Goal: Task Accomplishment & Management: Manage account settings

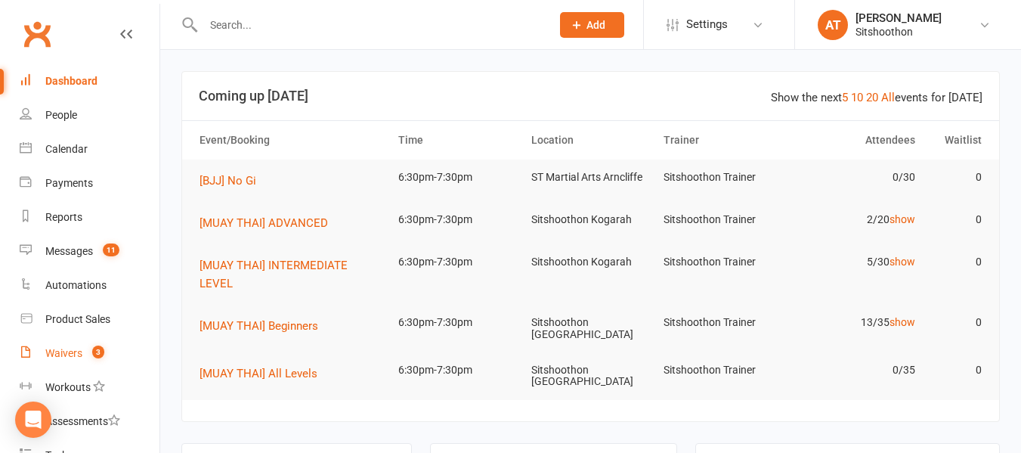
click at [64, 341] on link "Waivers 3" at bounding box center [90, 353] width 140 height 34
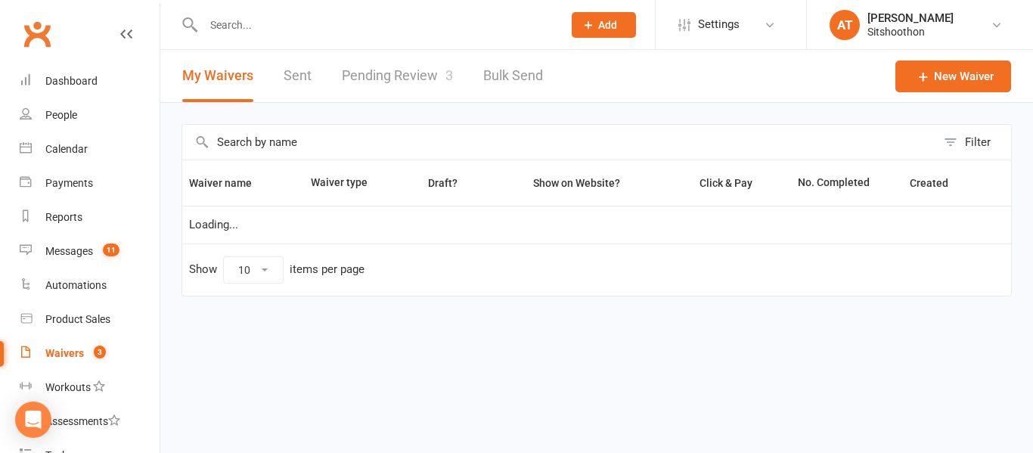
select select "100"
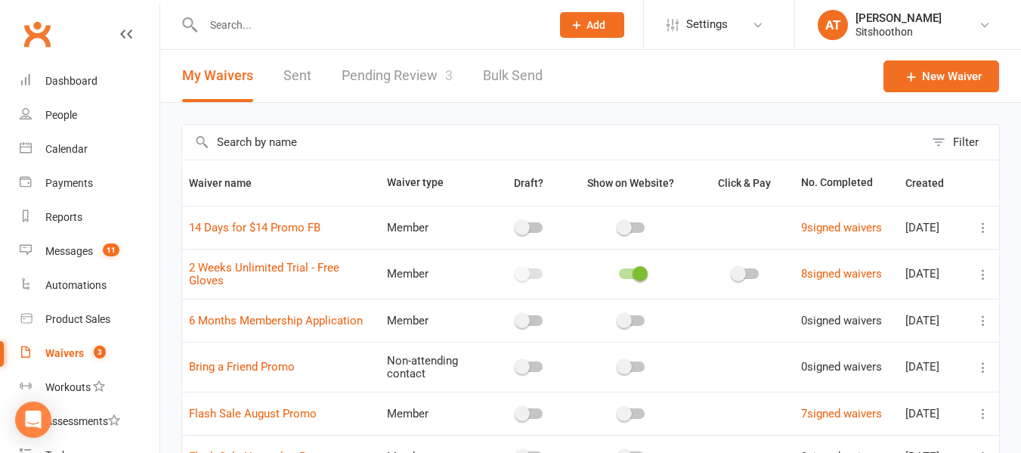
click at [432, 90] on link "Pending Review 3" at bounding box center [397, 76] width 111 height 52
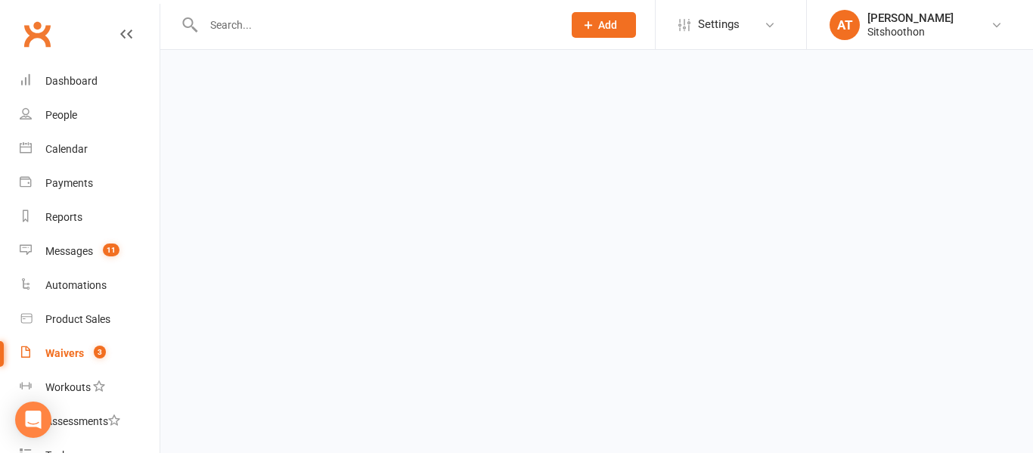
select select "25"
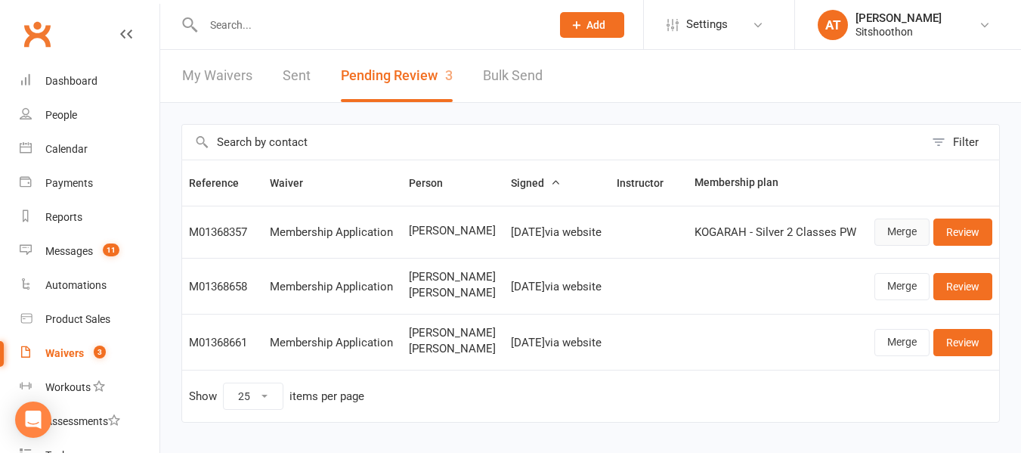
click at [900, 235] on link "Merge" at bounding box center [902, 232] width 55 height 27
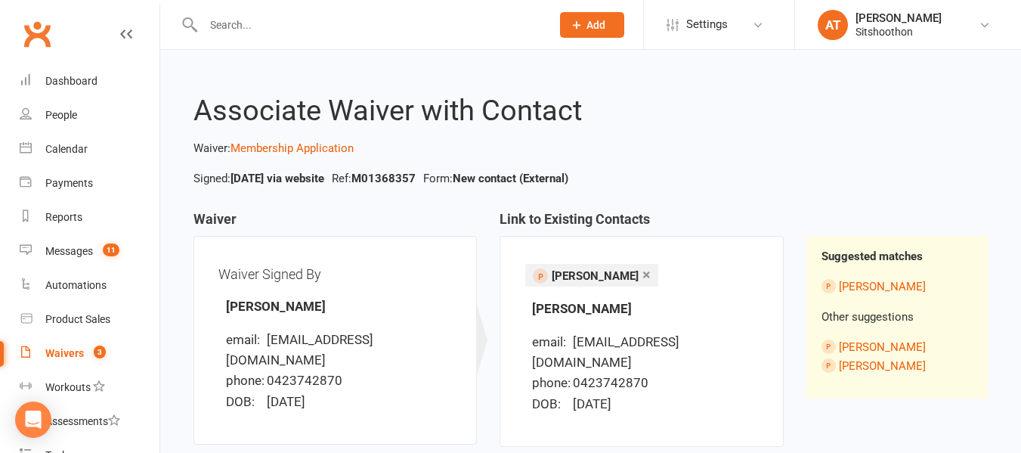
scroll to position [148, 0]
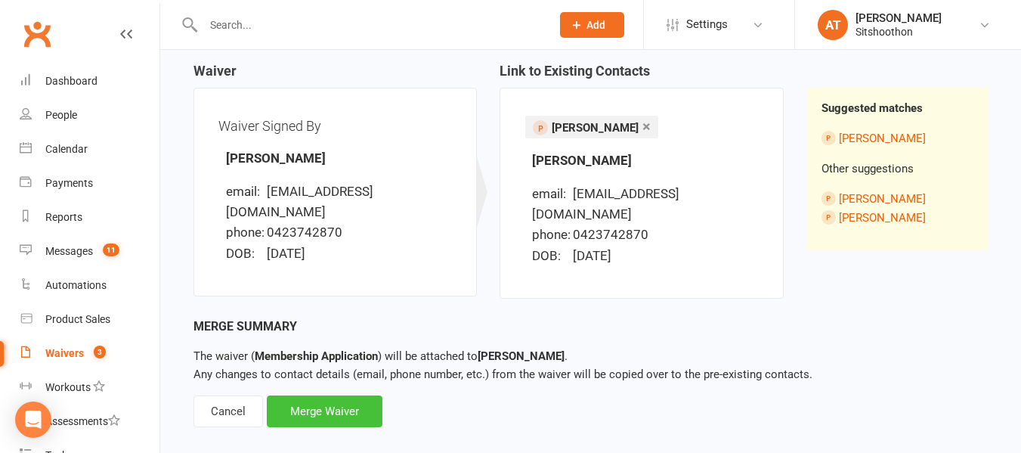
click at [309, 395] on div "Merge Waiver" at bounding box center [325, 411] width 116 height 32
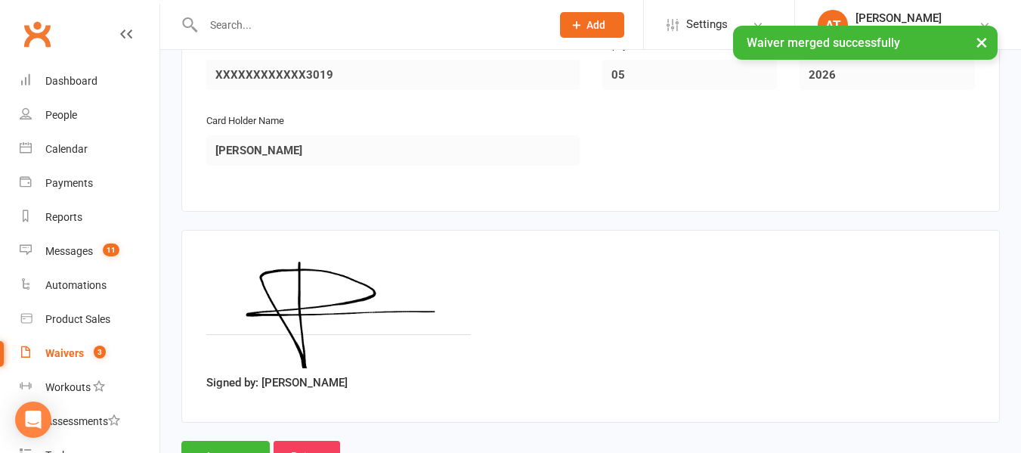
scroll to position [1840, 0]
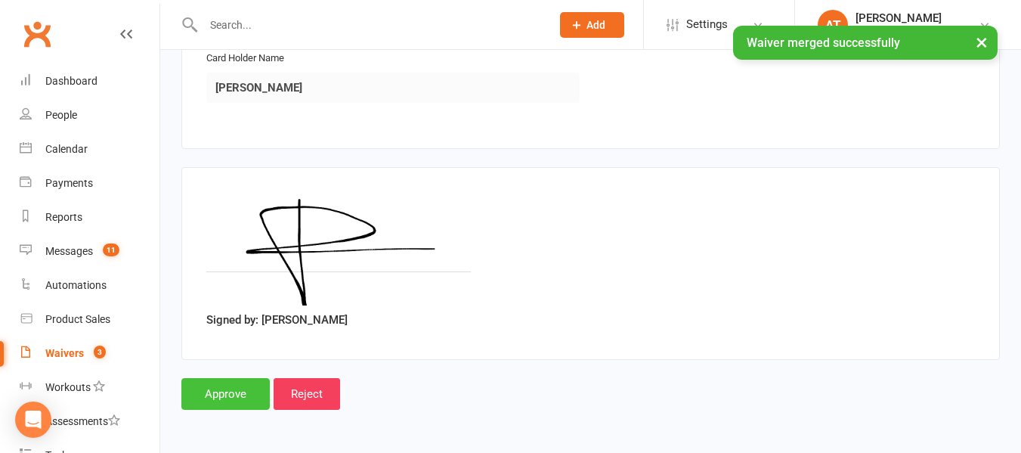
click at [231, 408] on input "Approve" at bounding box center [225, 394] width 88 height 32
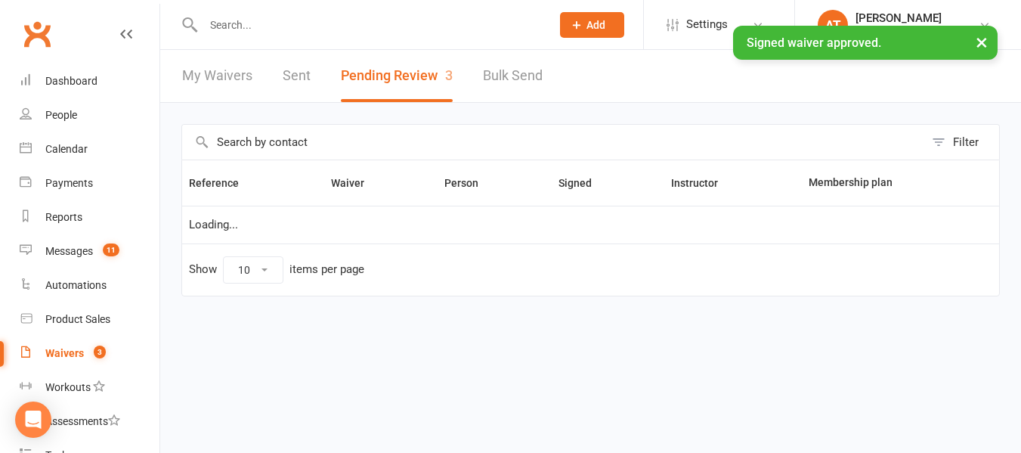
select select "25"
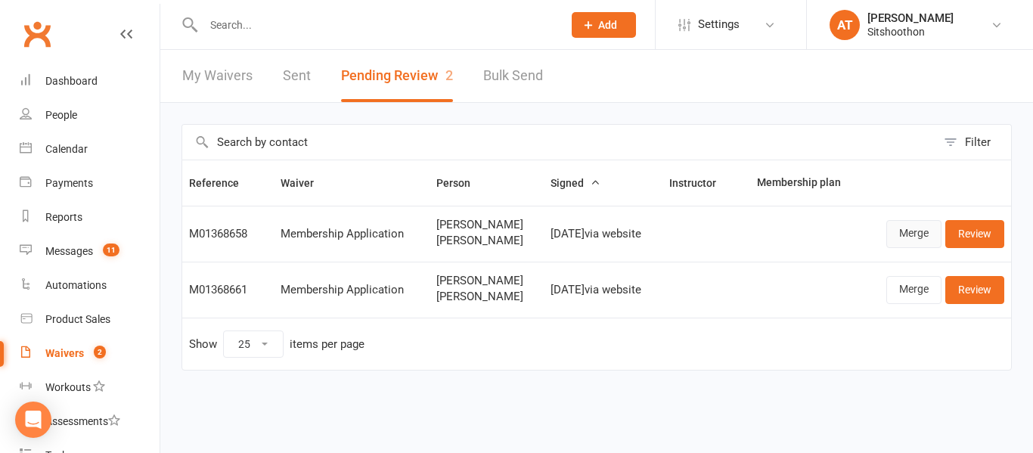
click at [910, 231] on link "Merge" at bounding box center [913, 233] width 55 height 27
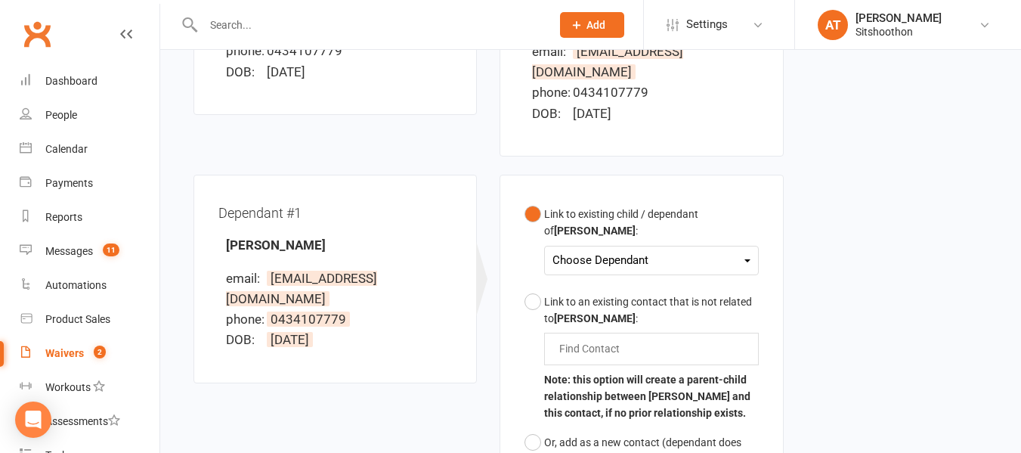
scroll to position [330, 0]
click at [635, 249] on div "Choose Dependant" at bounding box center [651, 259] width 197 height 20
click at [632, 279] on link "[PERSON_NAME]" at bounding box center [628, 295] width 150 height 33
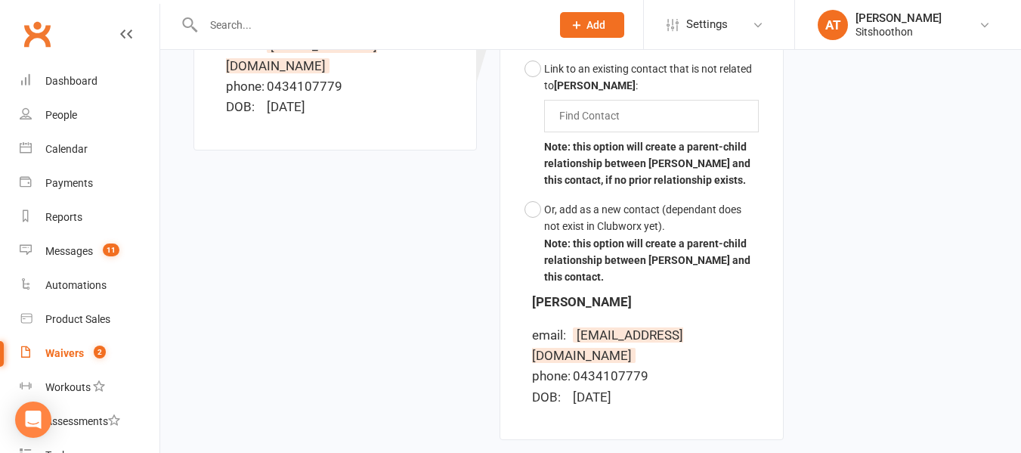
scroll to position [702, 0]
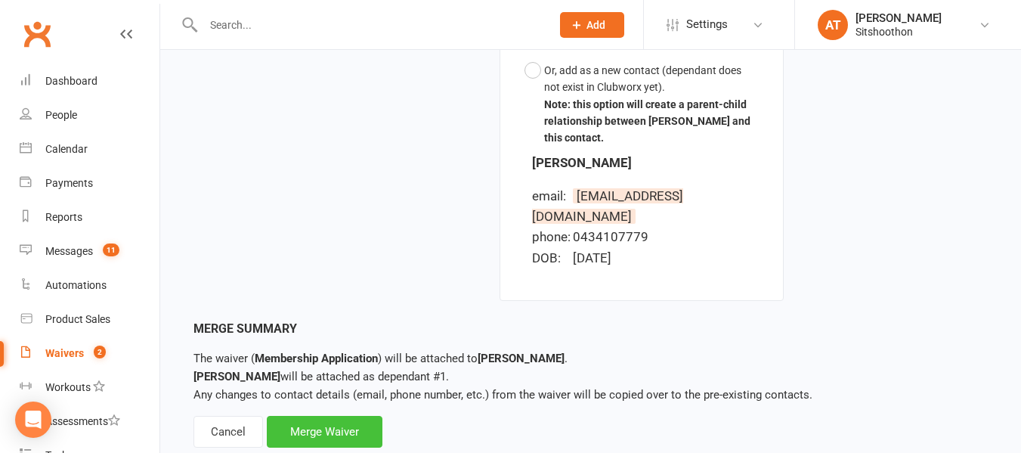
click at [319, 416] on div "Merge Waiver" at bounding box center [325, 432] width 116 height 32
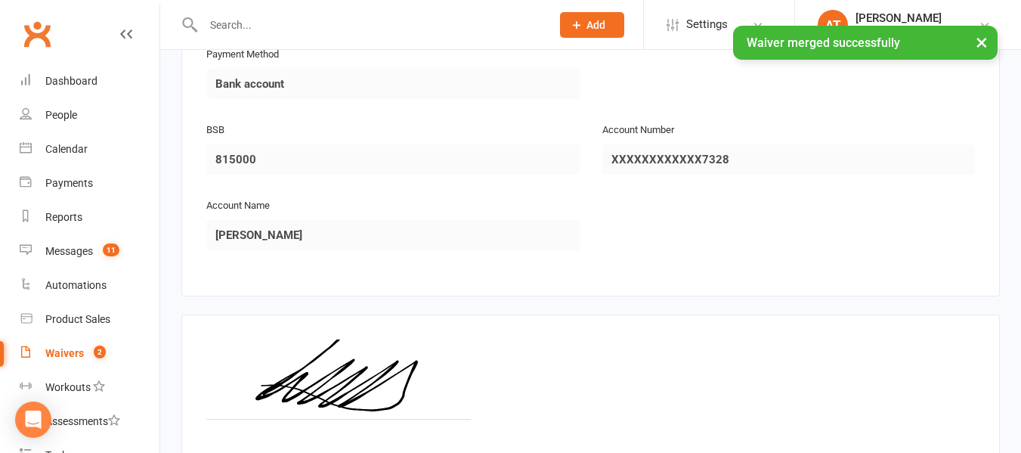
scroll to position [2536, 0]
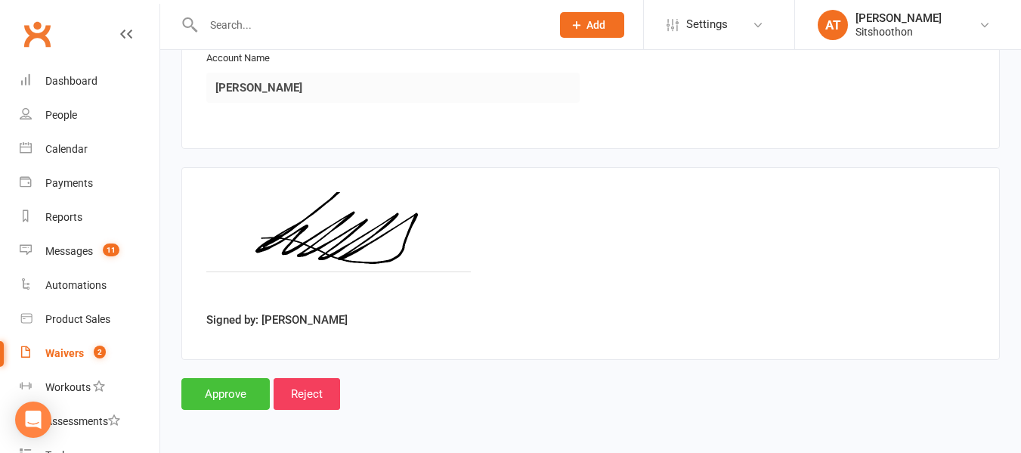
click at [222, 399] on input "Approve" at bounding box center [225, 394] width 88 height 32
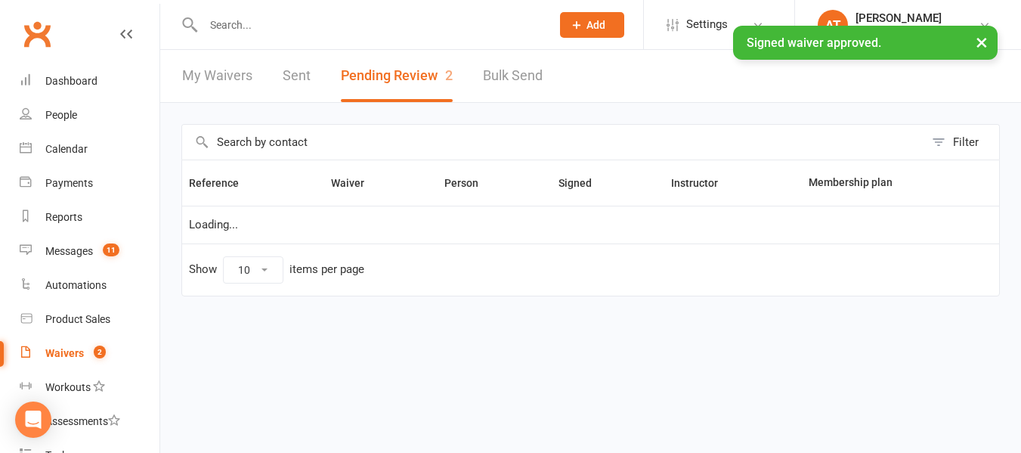
select select "25"
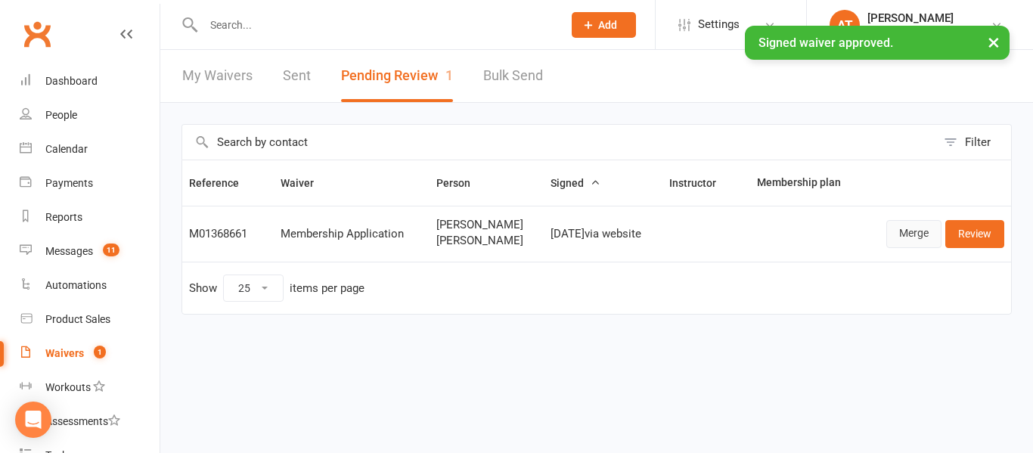
click at [906, 234] on link "Merge" at bounding box center [913, 233] width 55 height 27
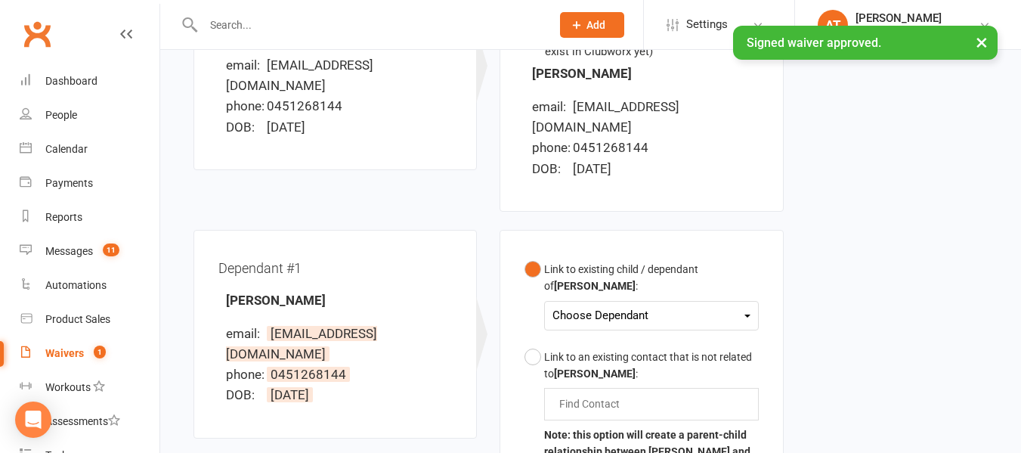
scroll to position [275, 0]
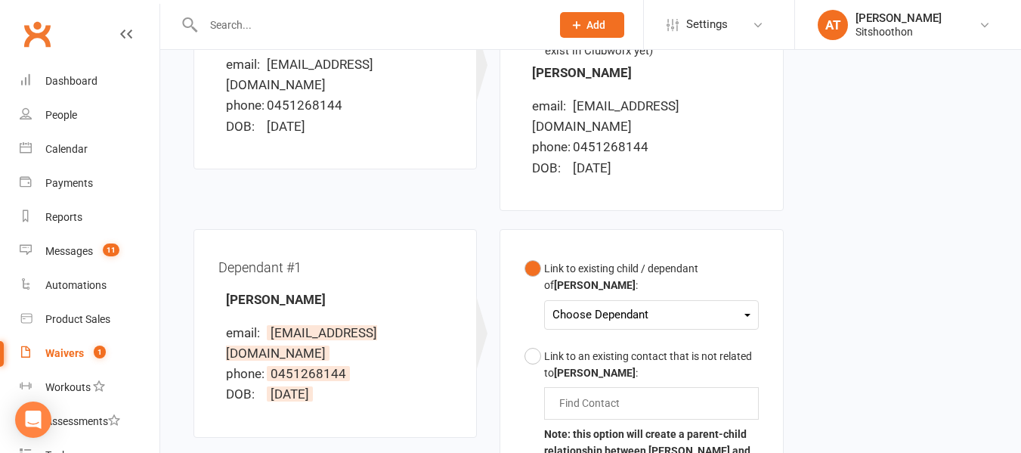
click at [604, 305] on div "Choose Dependant" at bounding box center [651, 315] width 197 height 20
click at [603, 334] on link "[PERSON_NAME]" at bounding box center [628, 350] width 150 height 33
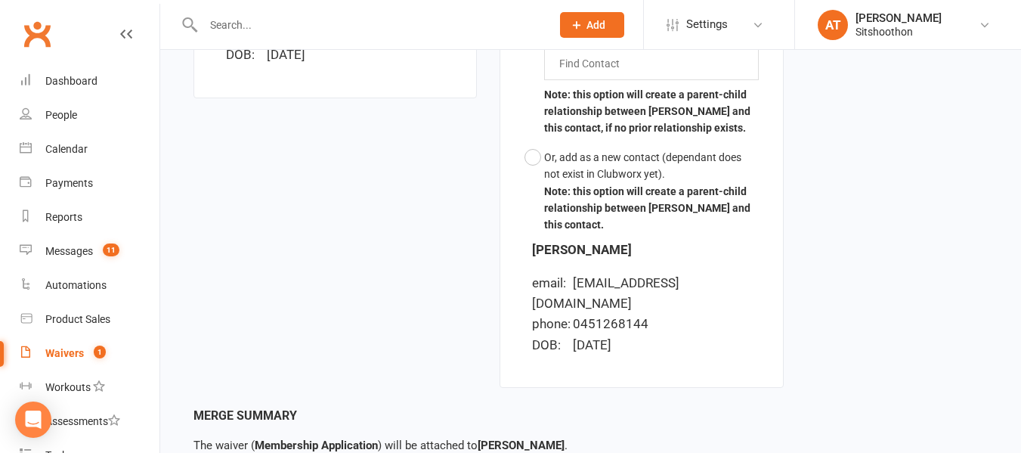
scroll to position [702, 0]
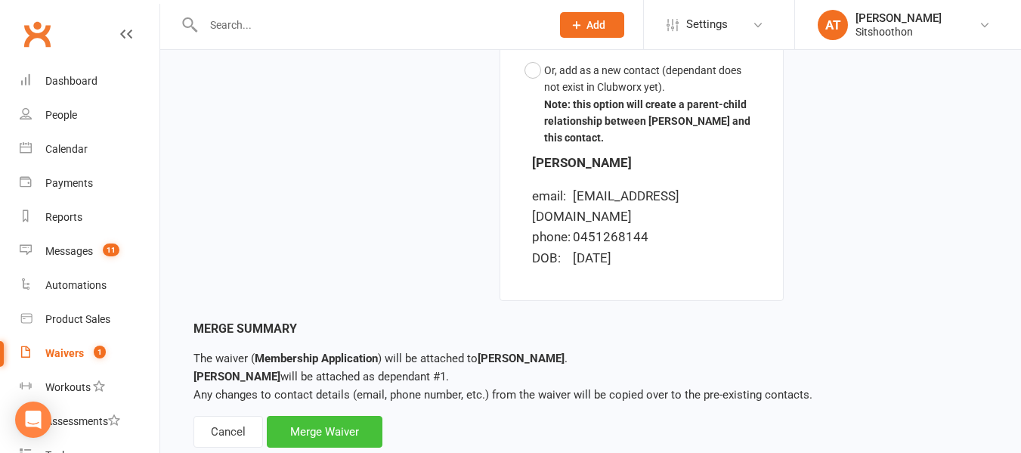
click at [327, 416] on div "Merge Waiver" at bounding box center [325, 432] width 116 height 32
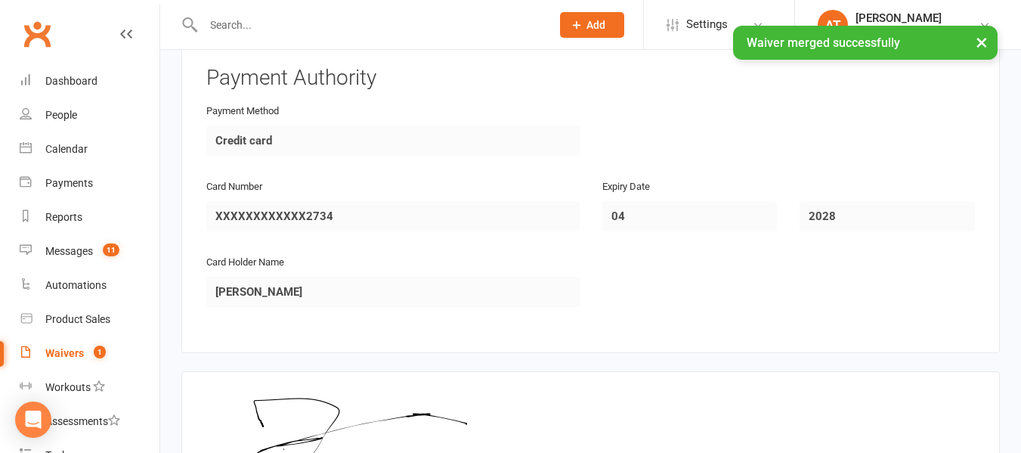
scroll to position [2536, 0]
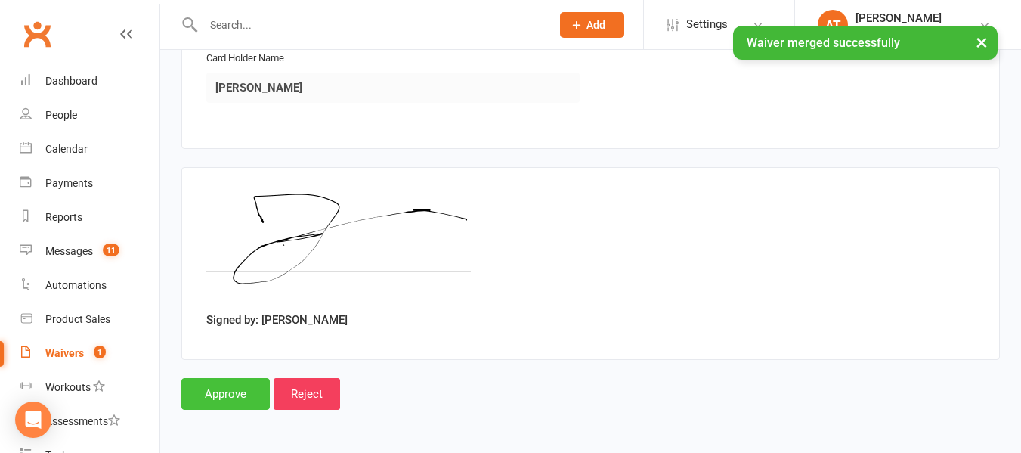
click at [243, 386] on input "Approve" at bounding box center [225, 394] width 88 height 32
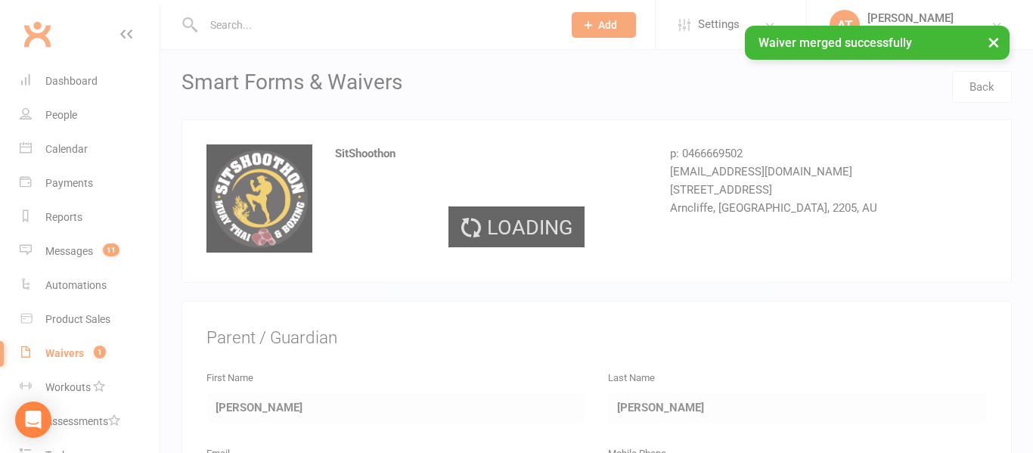
select select "25"
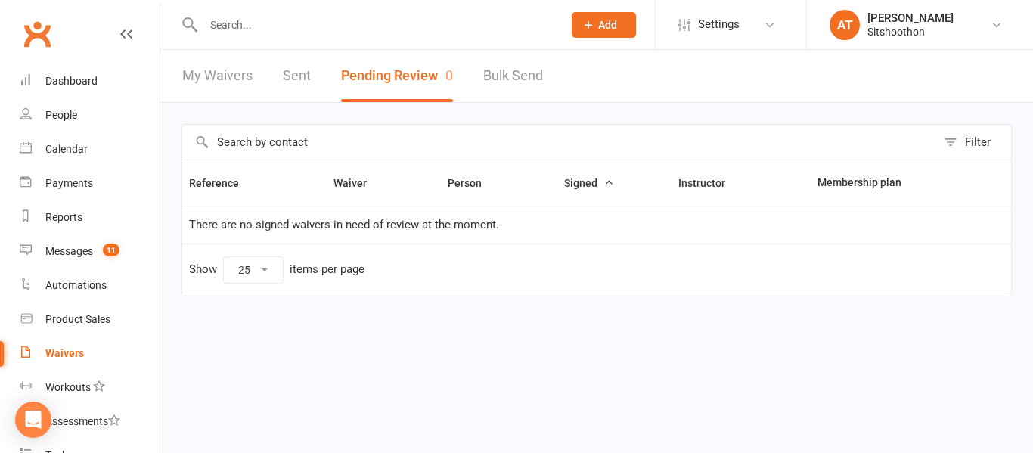
click at [379, 33] on input "text" at bounding box center [375, 24] width 353 height 21
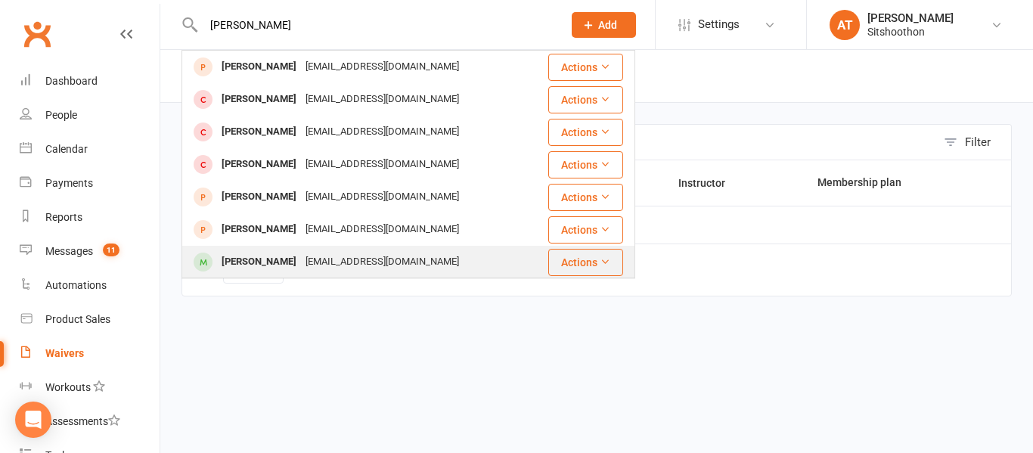
type input "[PERSON_NAME]"
click at [301, 254] on div "[EMAIL_ADDRESS][DOMAIN_NAME]" at bounding box center [382, 262] width 163 height 22
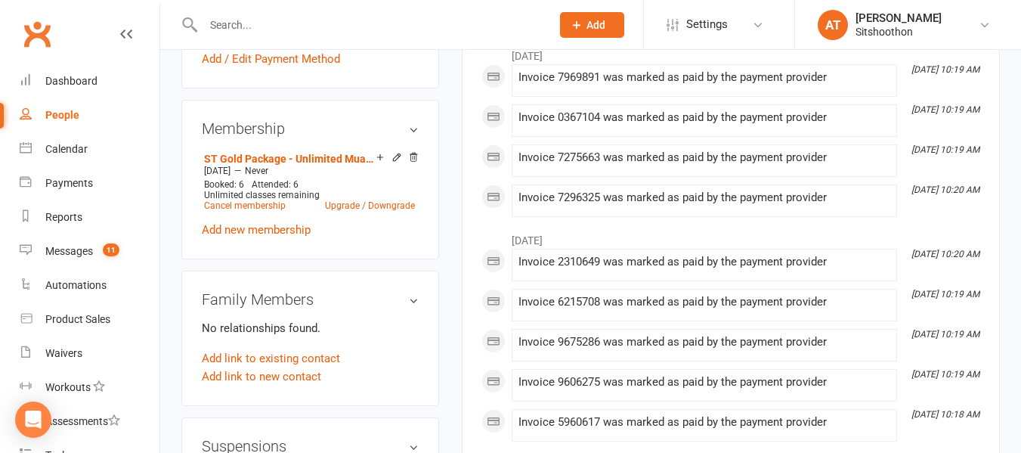
scroll to position [555, 0]
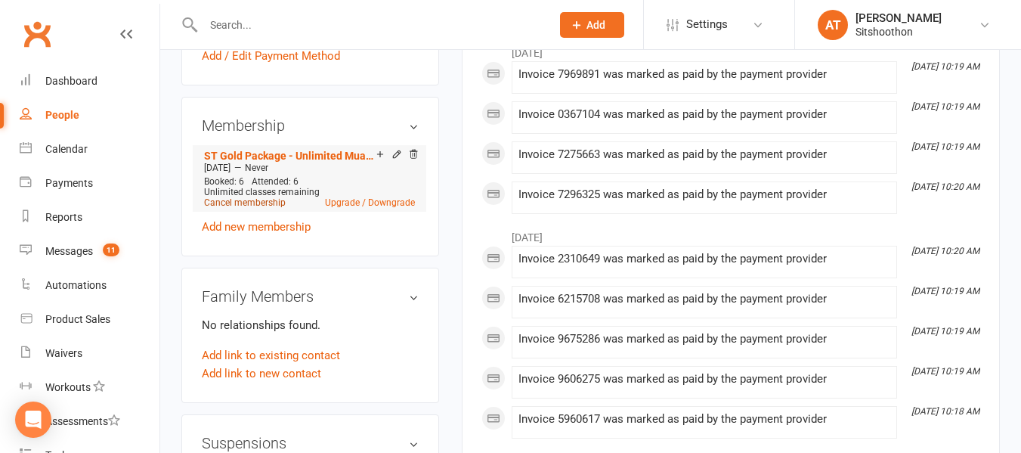
click at [211, 208] on link "Cancel membership" at bounding box center [245, 202] width 82 height 11
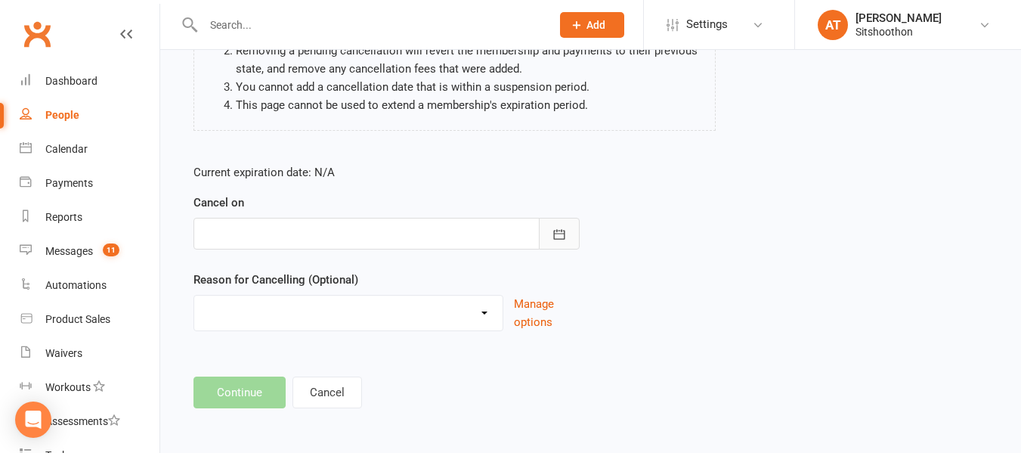
click at [569, 241] on button "button" at bounding box center [559, 234] width 41 height 32
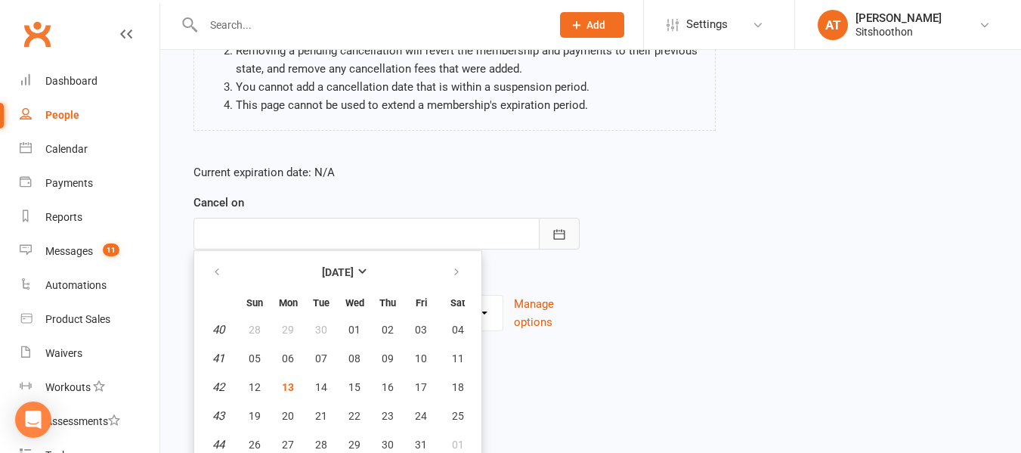
scroll to position [234, 0]
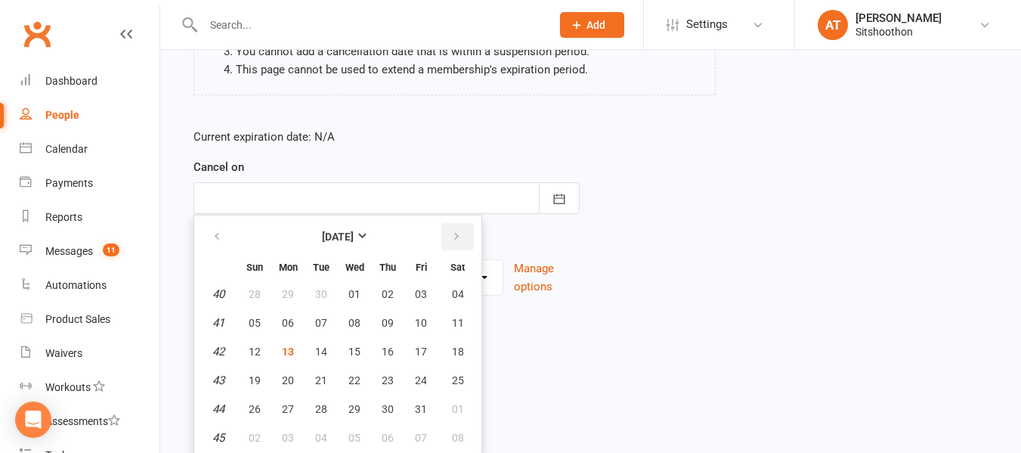
click at [455, 240] on icon "button" at bounding box center [456, 237] width 11 height 12
click at [346, 347] on button "12" at bounding box center [355, 351] width 32 height 27
type input "[DATE]"
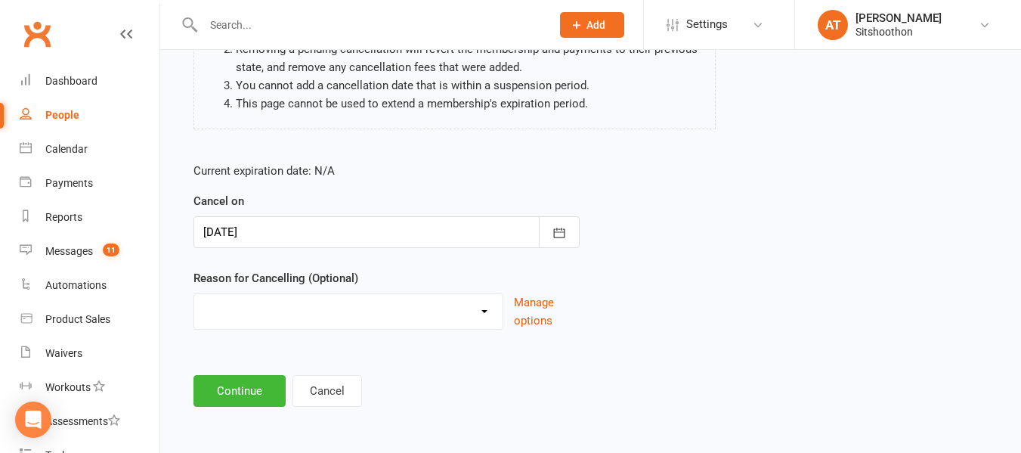
click at [324, 305] on select "Downgrade Financial Reasons Holiday Injury Upgrade Other reason" at bounding box center [348, 309] width 308 height 30
select select "5"
click at [194, 294] on select "Downgrade Financial Reasons Holiday Injury Upgrade Other reason" at bounding box center [348, 309] width 308 height 30
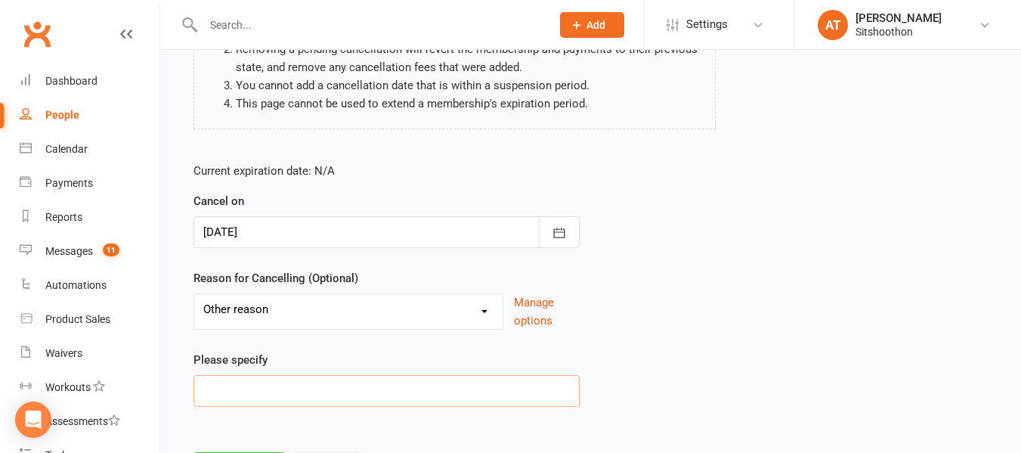
click at [228, 394] on input at bounding box center [387, 391] width 386 height 32
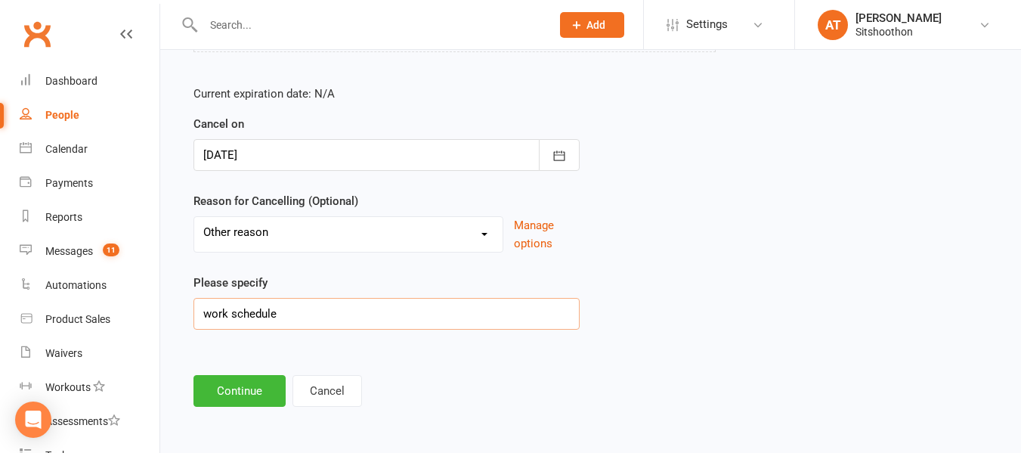
type input "work schedule"
click at [228, 394] on button "Continue" at bounding box center [240, 391] width 92 height 32
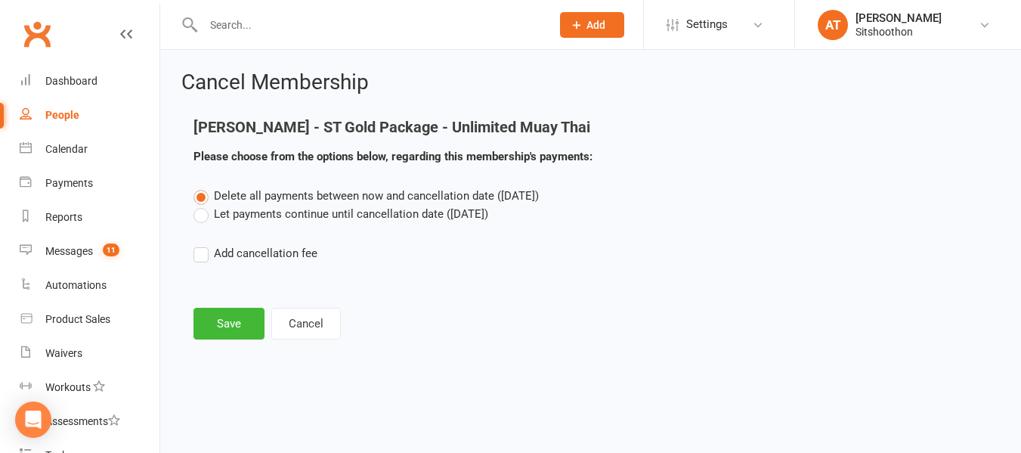
scroll to position [0, 0]
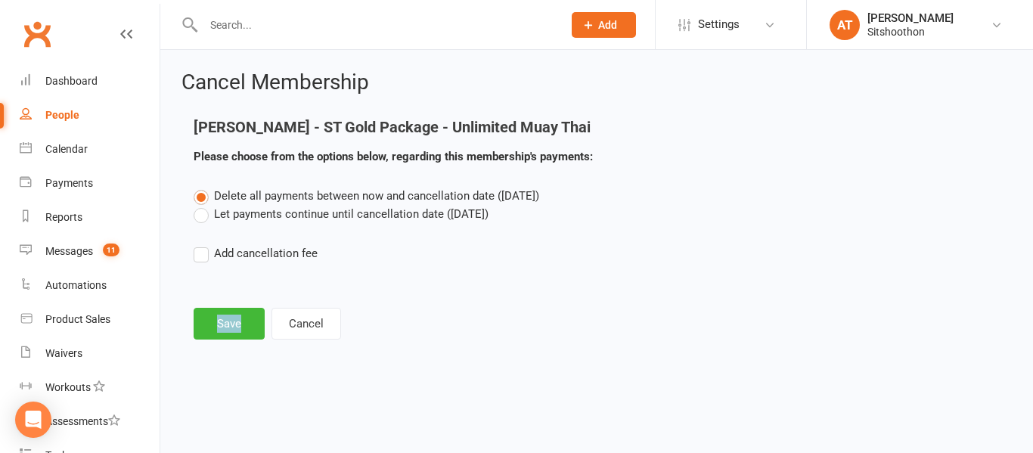
click at [228, 385] on html "Prospect Member Non-attending contact Class / event Appointment Task Membership…" at bounding box center [516, 192] width 1033 height 385
click at [198, 212] on label "Let payments continue until cancellation date ([DATE])" at bounding box center [341, 214] width 295 height 18
click at [198, 205] on input "Let payments continue until cancellation date ([DATE])" at bounding box center [199, 205] width 10 height 0
click at [252, 319] on button "Save" at bounding box center [229, 324] width 71 height 32
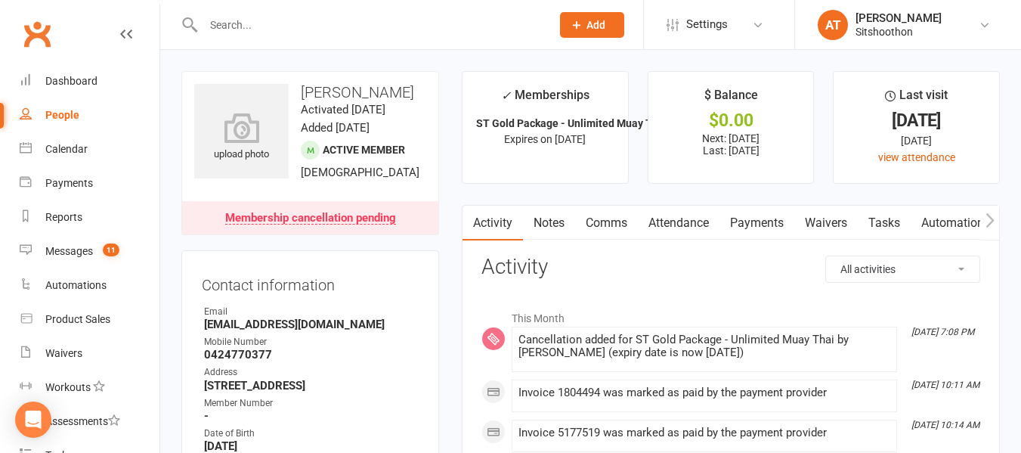
click at [238, 29] on input "text" at bounding box center [370, 24] width 342 height 21
type input "e"
type input "t"
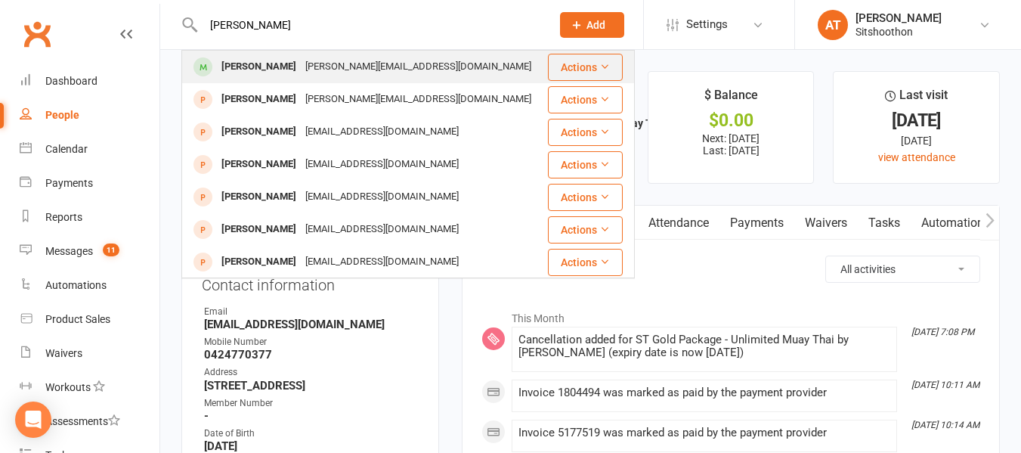
type input "[PERSON_NAME]"
click at [305, 67] on div "[PERSON_NAME][EMAIL_ADDRESS][DOMAIN_NAME]" at bounding box center [418, 67] width 235 height 22
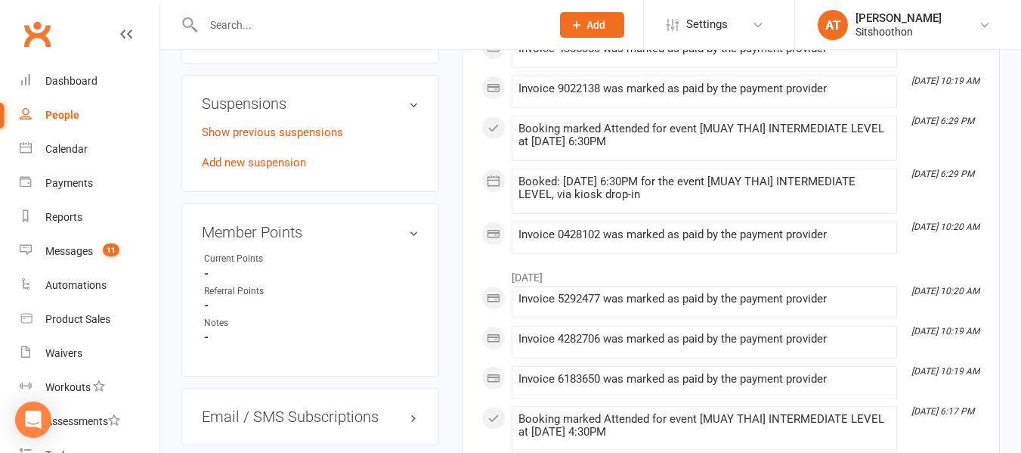
scroll to position [941, 0]
click at [290, 125] on link "Show previous suspensions" at bounding box center [272, 132] width 141 height 14
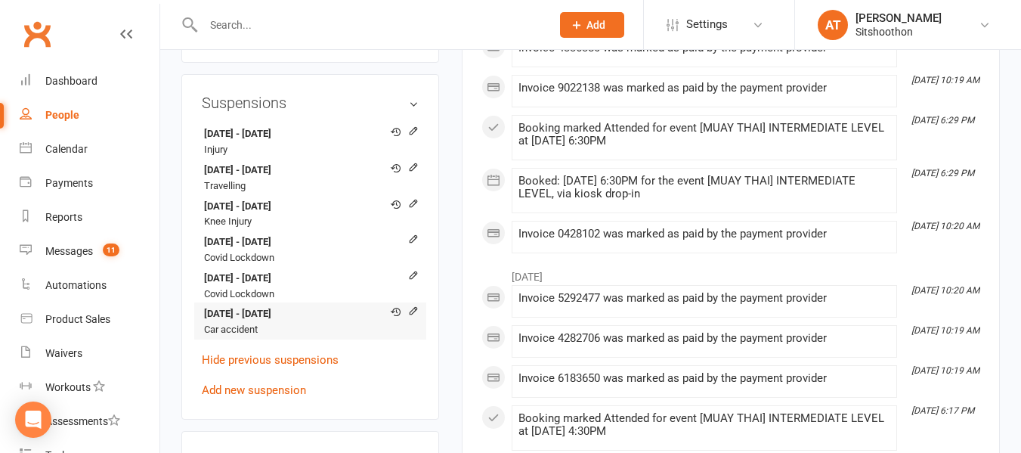
click at [407, 305] on div at bounding box center [401, 312] width 36 height 14
click at [414, 305] on icon at bounding box center [413, 310] width 11 height 11
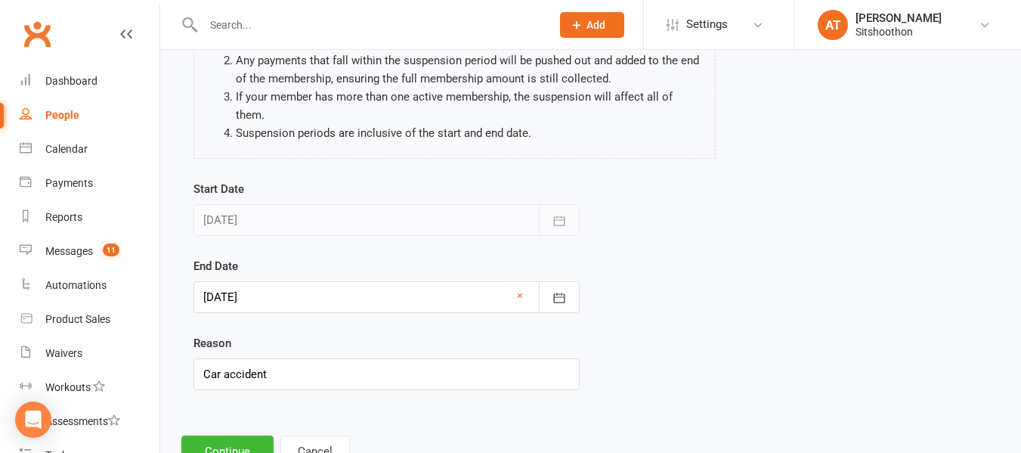
scroll to position [173, 0]
click at [566, 290] on icon "button" at bounding box center [559, 297] width 15 height 15
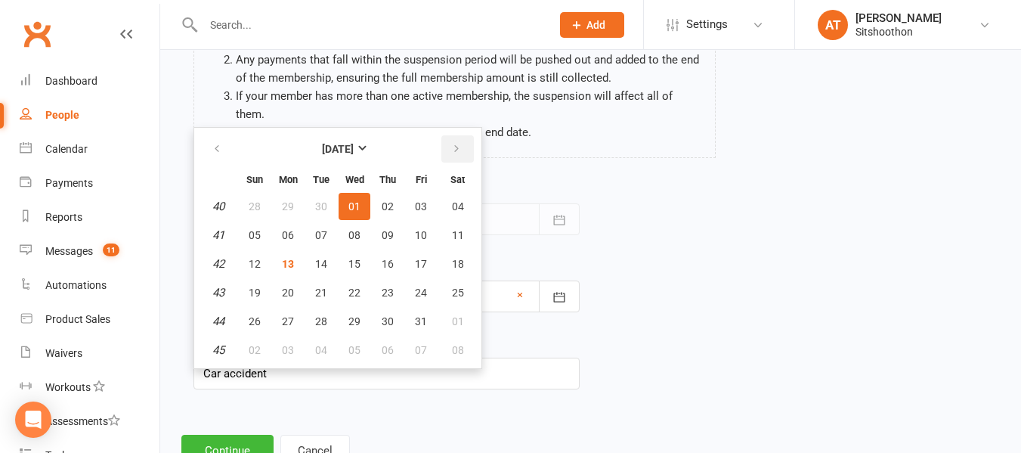
click at [460, 143] on icon "button" at bounding box center [456, 149] width 11 height 12
click at [383, 258] on span "13" at bounding box center [388, 264] width 12 height 12
type input "[DATE]"
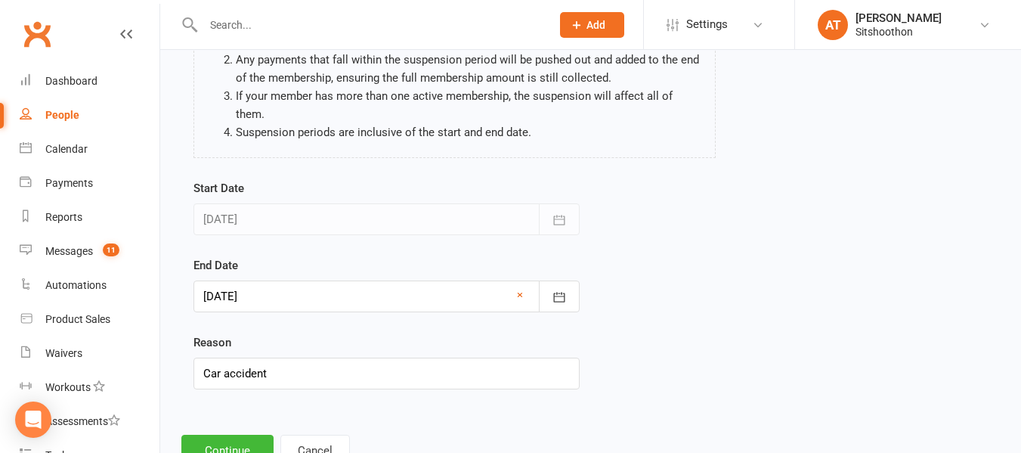
scroll to position [212, 0]
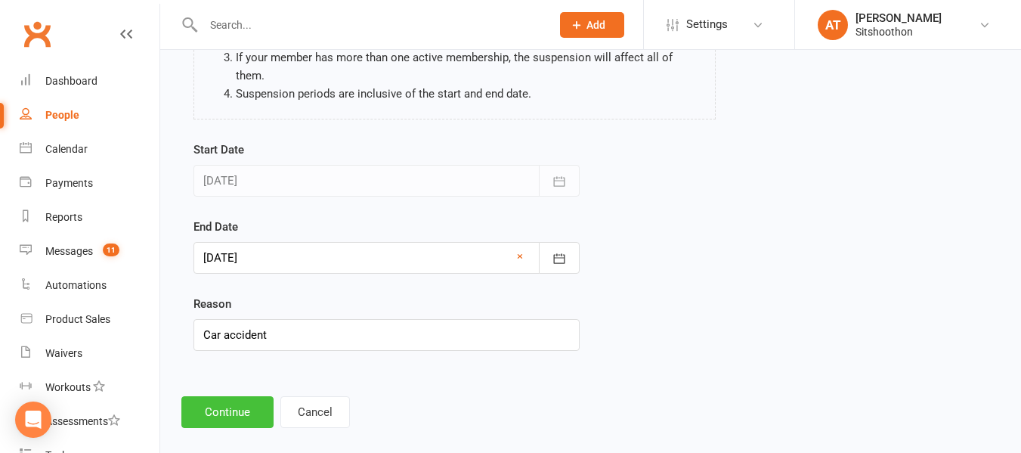
click at [213, 396] on button "Continue" at bounding box center [227, 412] width 92 height 32
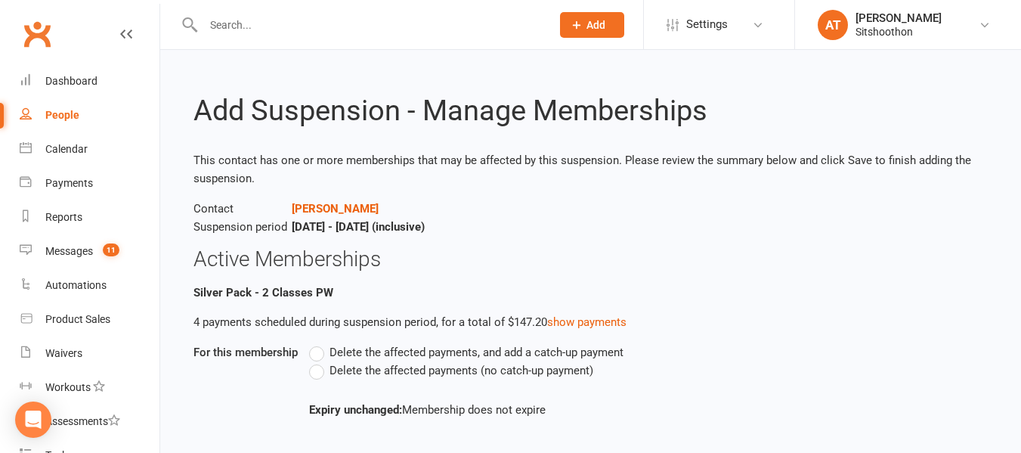
click at [315, 364] on label "Delete the affected payments (no catch-up payment)" at bounding box center [451, 370] width 284 height 18
click at [315, 361] on input "Delete the affected payments (no catch-up payment)" at bounding box center [314, 361] width 10 height 0
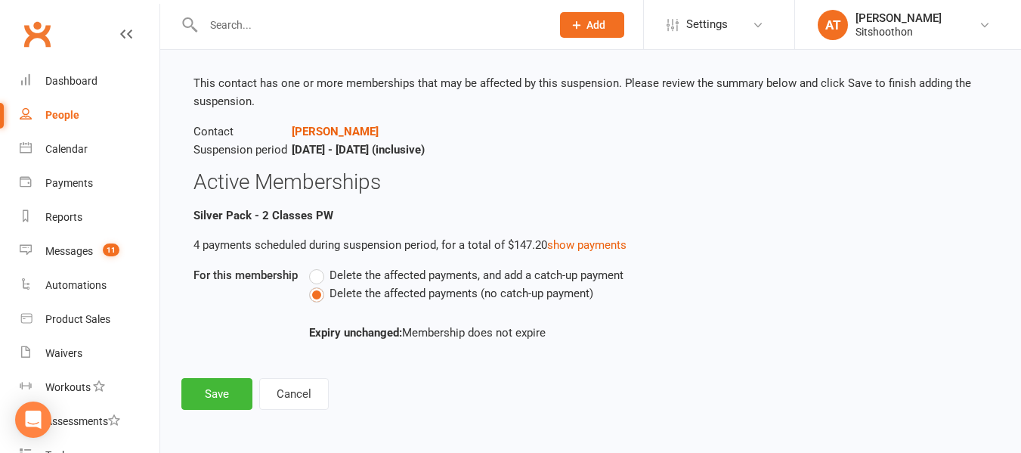
click at [181, 395] on div "Add Suspension - Manage Memberships This contact has one or more memberships th…" at bounding box center [590, 202] width 861 height 458
click at [200, 396] on button "Save" at bounding box center [216, 394] width 71 height 32
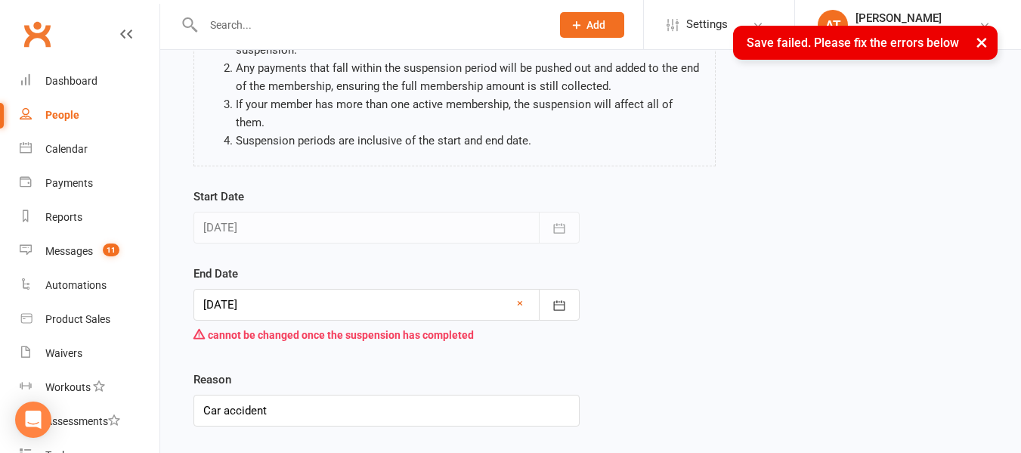
scroll to position [240, 0]
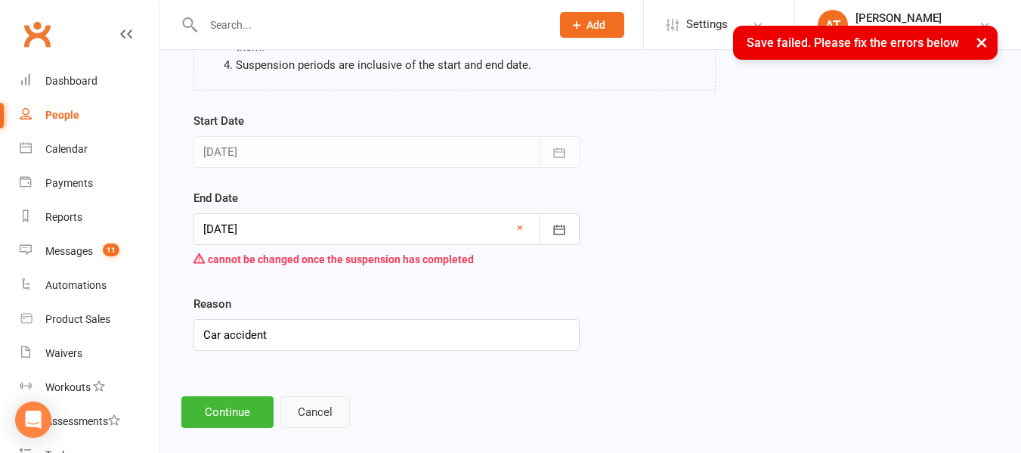
click at [326, 396] on button "Cancel" at bounding box center [315, 412] width 70 height 32
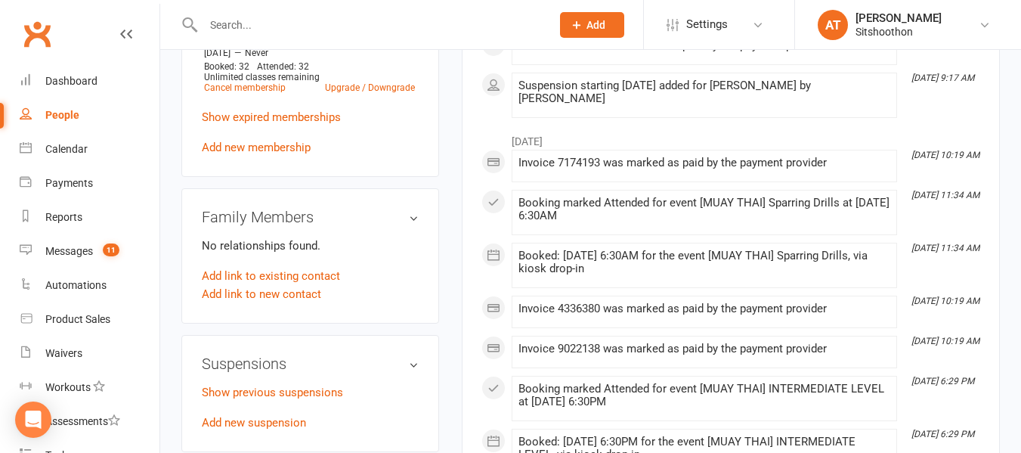
scroll to position [681, 0]
click at [267, 415] on link "Add new suspension" at bounding box center [254, 422] width 104 height 14
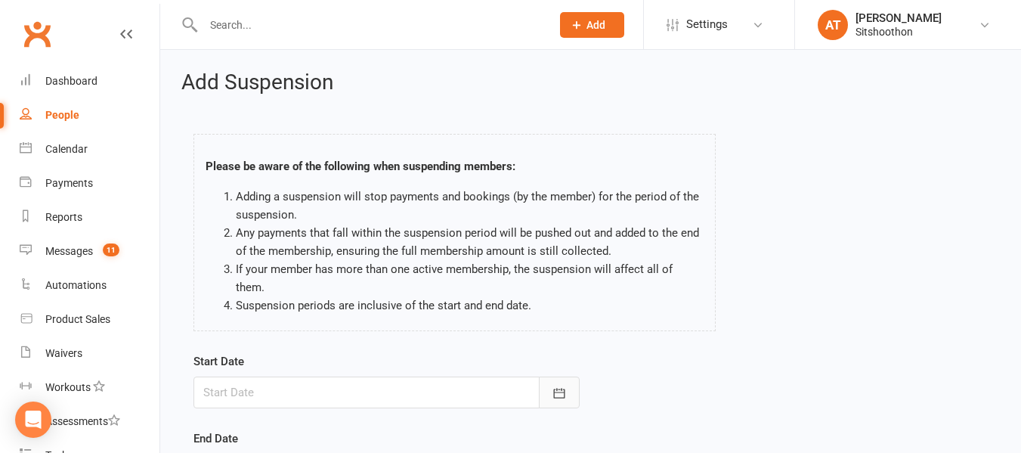
click at [561, 386] on icon "button" at bounding box center [559, 393] width 15 height 15
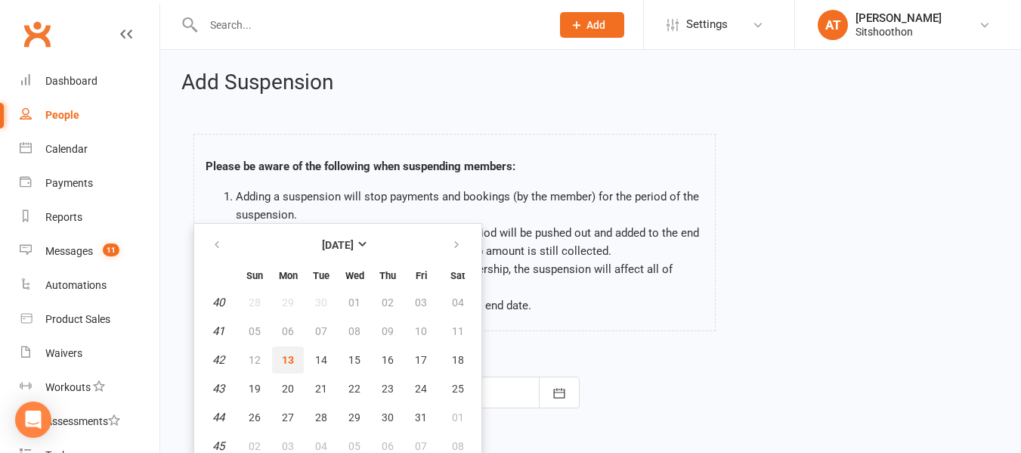
click at [279, 346] on button "13" at bounding box center [288, 359] width 32 height 27
type input "[DATE]"
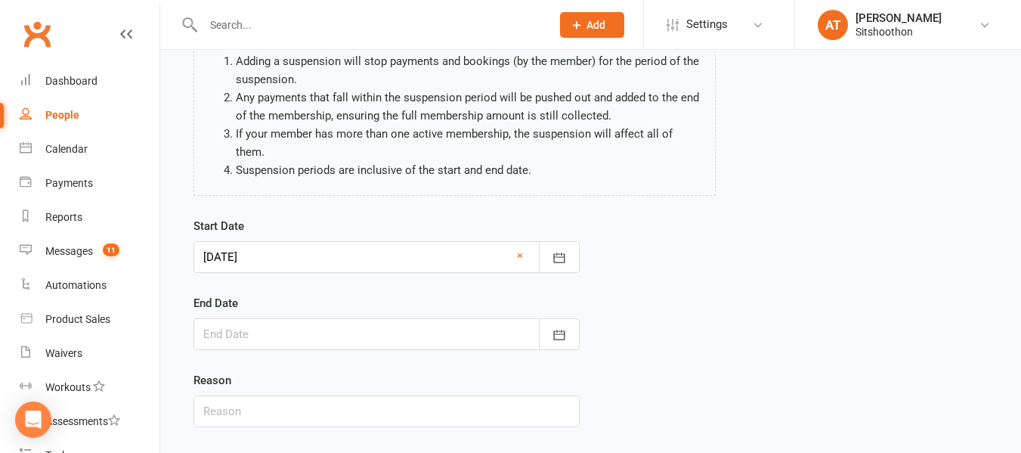
scroll to position [136, 0]
click at [557, 327] on icon "button" at bounding box center [559, 334] width 15 height 15
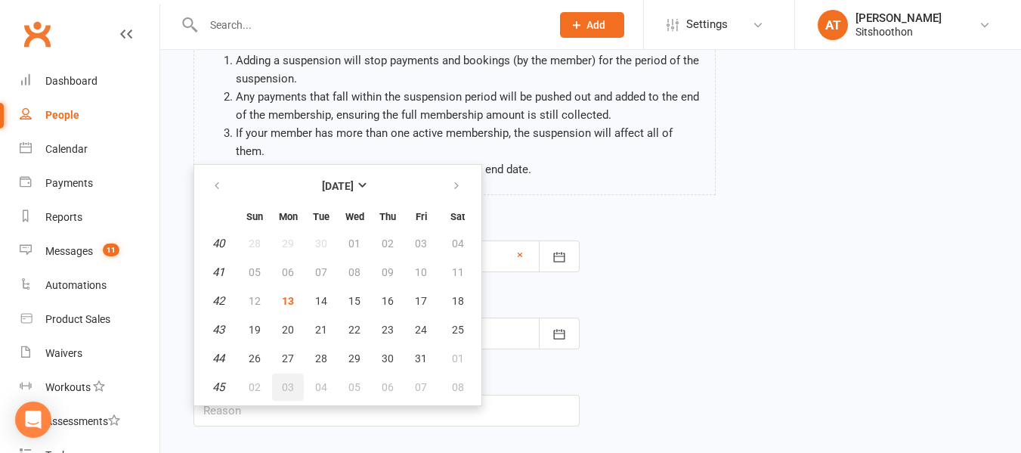
click at [284, 381] on span "03" at bounding box center [288, 387] width 12 height 12
type input "[DATE]"
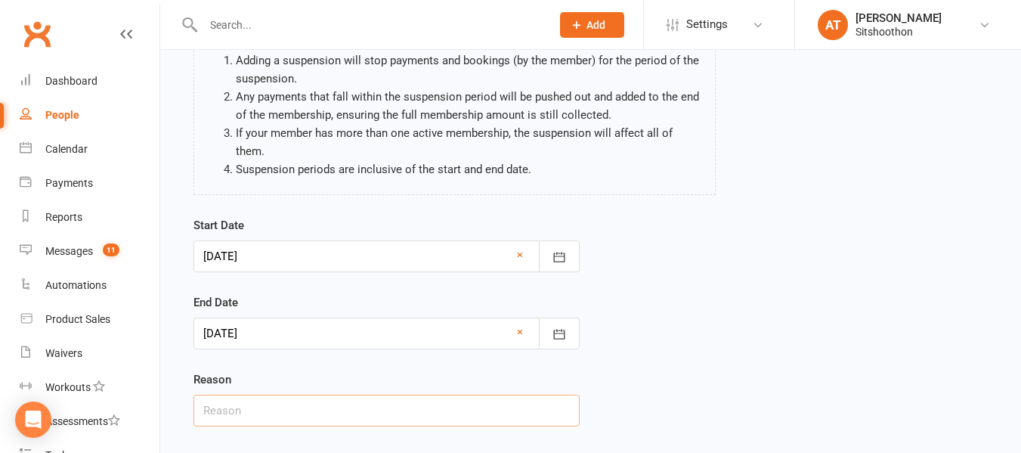
click at [243, 401] on input "text" at bounding box center [387, 411] width 386 height 32
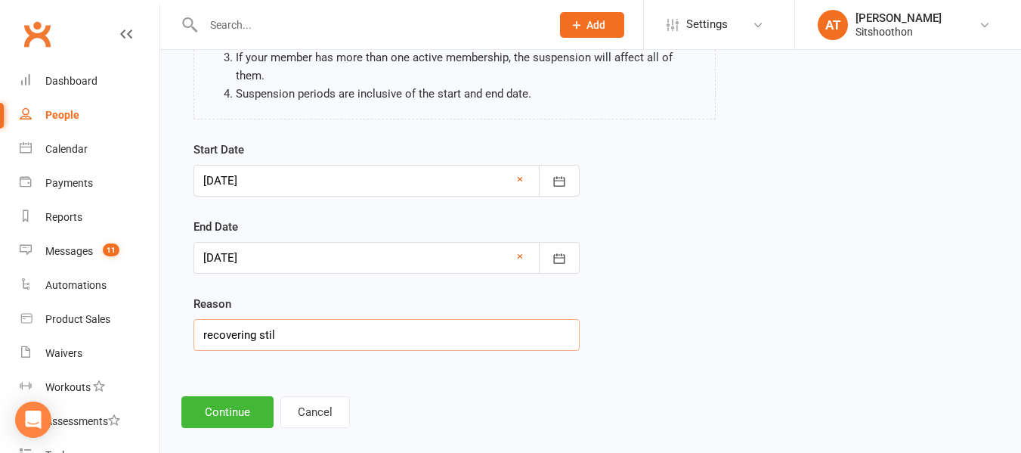
type input "recovering stil"
drag, startPoint x: 222, startPoint y: 375, endPoint x: 215, endPoint y: 392, distance: 17.7
click at [215, 392] on div "Add Suspension Please be aware of the following when suspending members: Adding…" at bounding box center [590, 143] width 861 height 611
click at [215, 396] on button "Continue" at bounding box center [227, 412] width 92 height 32
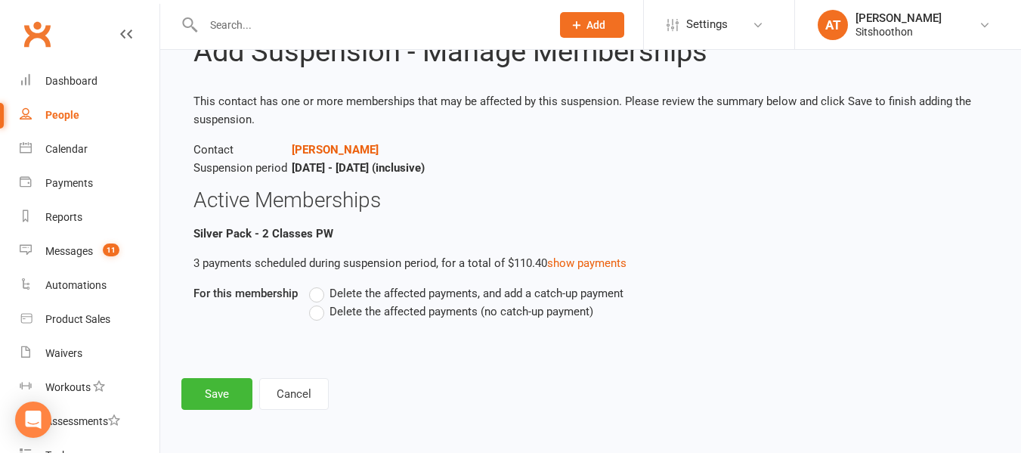
scroll to position [0, 0]
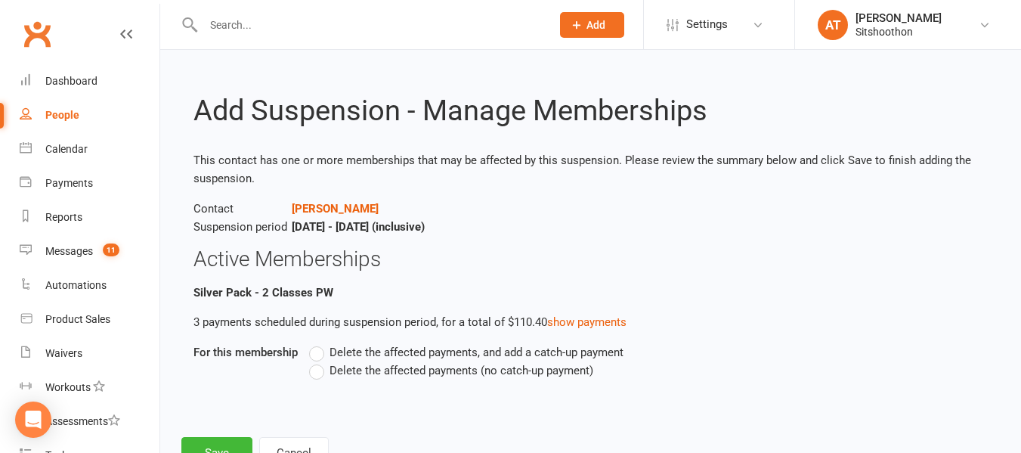
click at [315, 375] on label "Delete the affected payments (no catch-up payment)" at bounding box center [451, 370] width 284 height 18
click at [315, 361] on input "Delete the affected payments (no catch-up payment)" at bounding box center [314, 361] width 10 height 0
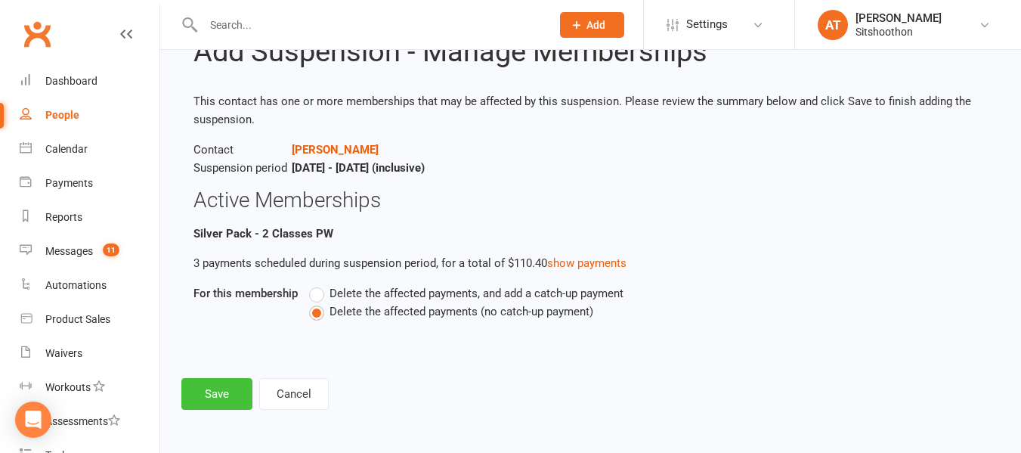
click at [219, 392] on button "Save" at bounding box center [216, 394] width 71 height 32
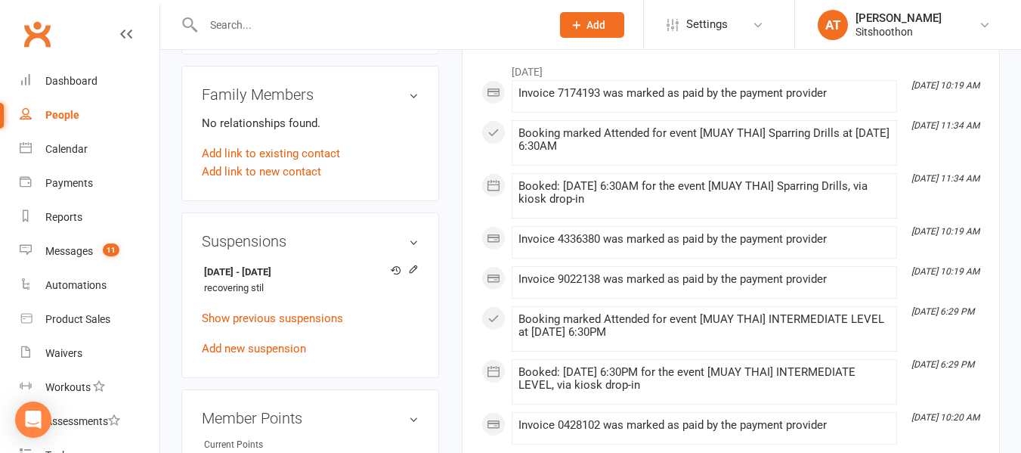
scroll to position [804, 0]
click at [398, 23] on input "text" at bounding box center [370, 24] width 342 height 21
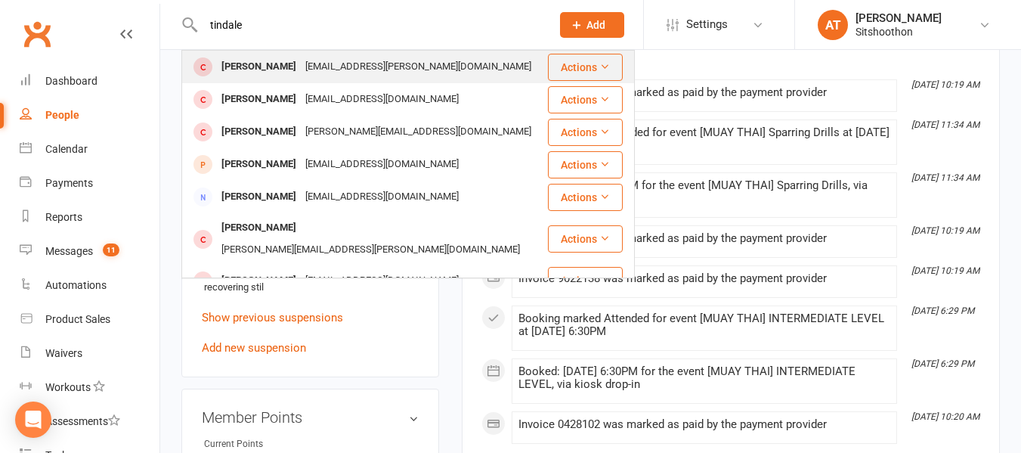
type input "tindale"
click at [391, 65] on div "[EMAIL_ADDRESS][PERSON_NAME][DOMAIN_NAME]" at bounding box center [418, 67] width 235 height 22
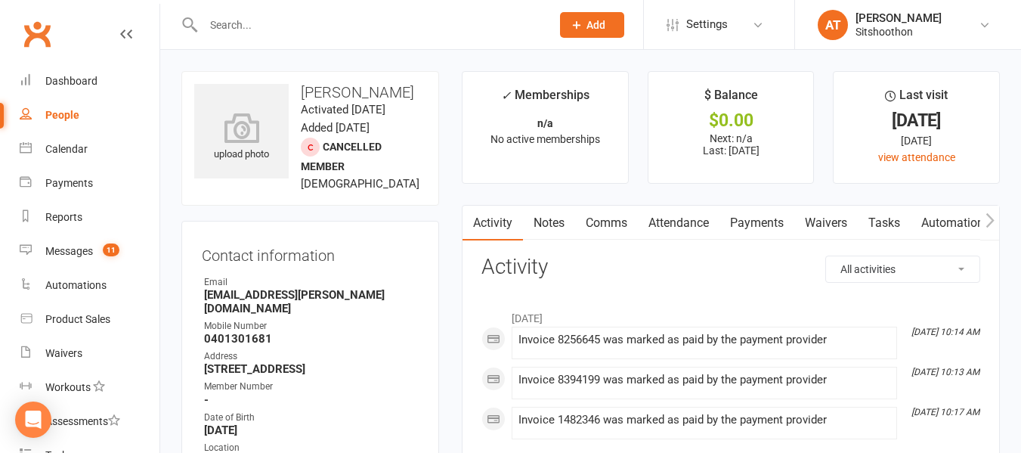
click at [262, 22] on input "text" at bounding box center [370, 24] width 342 height 21
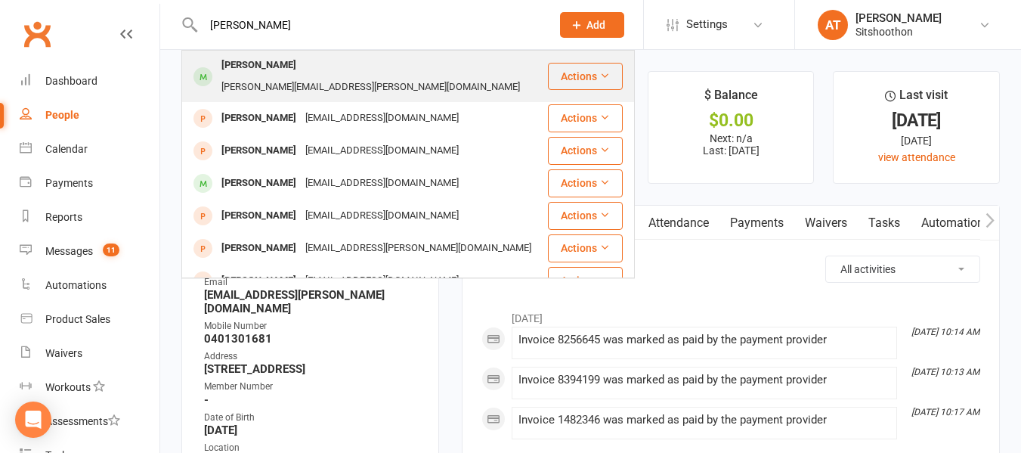
type input "[PERSON_NAME]"
click at [301, 70] on div "[PERSON_NAME]" at bounding box center [259, 65] width 84 height 22
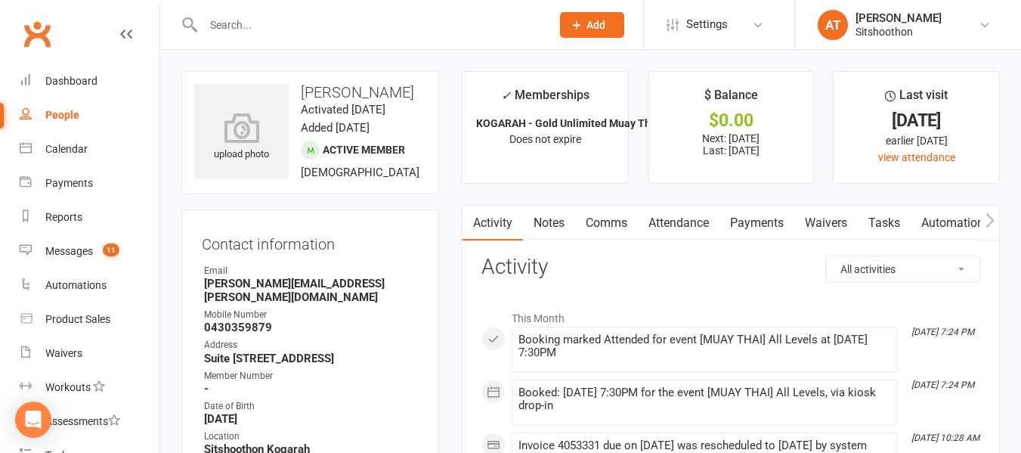
click at [770, 224] on link "Payments" at bounding box center [757, 223] width 75 height 35
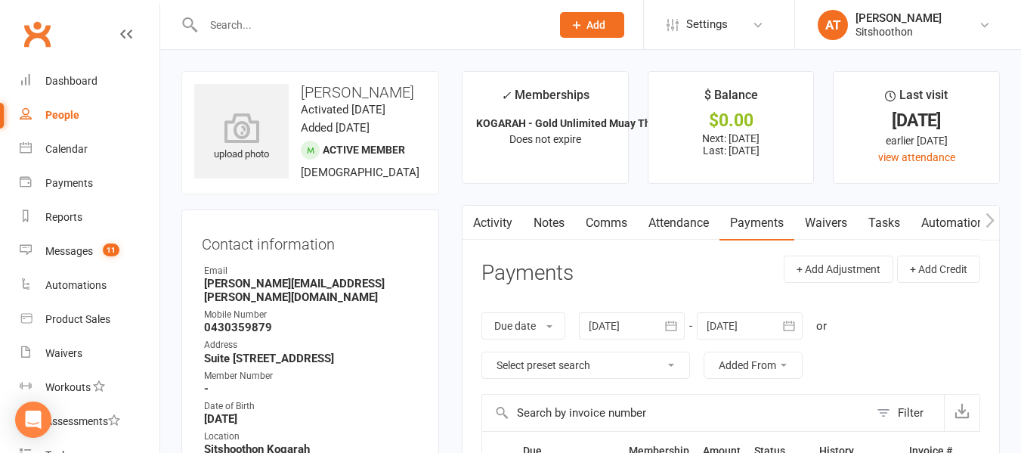
click at [668, 333] on button "button" at bounding box center [671, 325] width 27 height 27
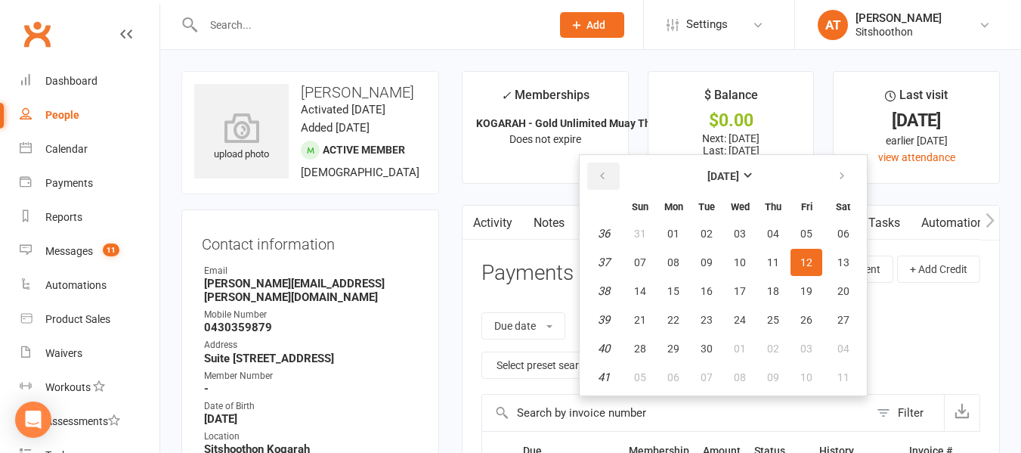
click at [608, 175] on icon "button" at bounding box center [602, 176] width 11 height 12
click at [710, 231] on span "01" at bounding box center [707, 234] width 12 height 12
type input "[DATE]"
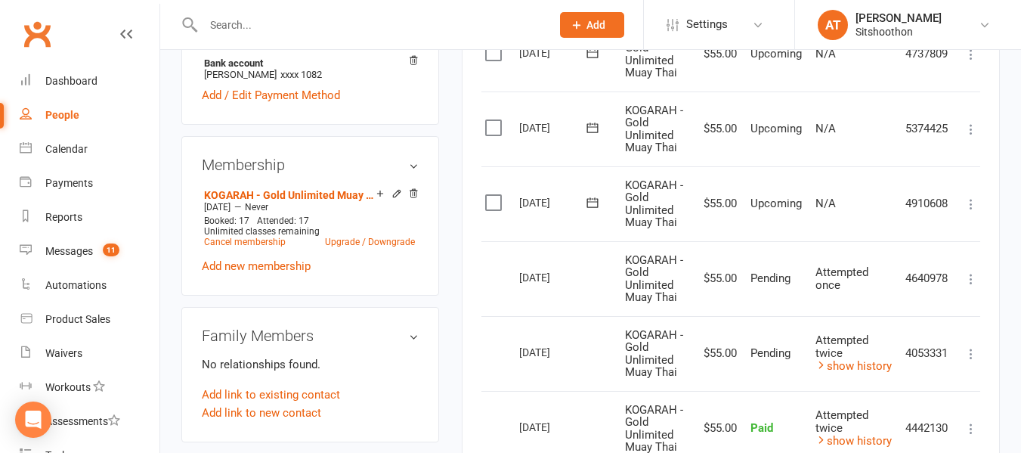
scroll to position [0, 3]
click at [885, 368] on link "show history" at bounding box center [855, 366] width 76 height 14
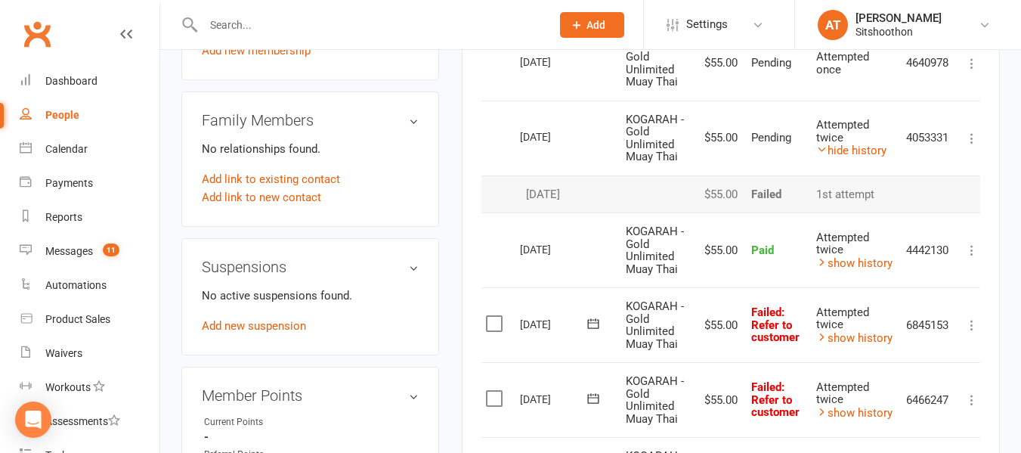
scroll to position [745, 0]
click at [843, 148] on link "hide history" at bounding box center [852, 150] width 70 height 14
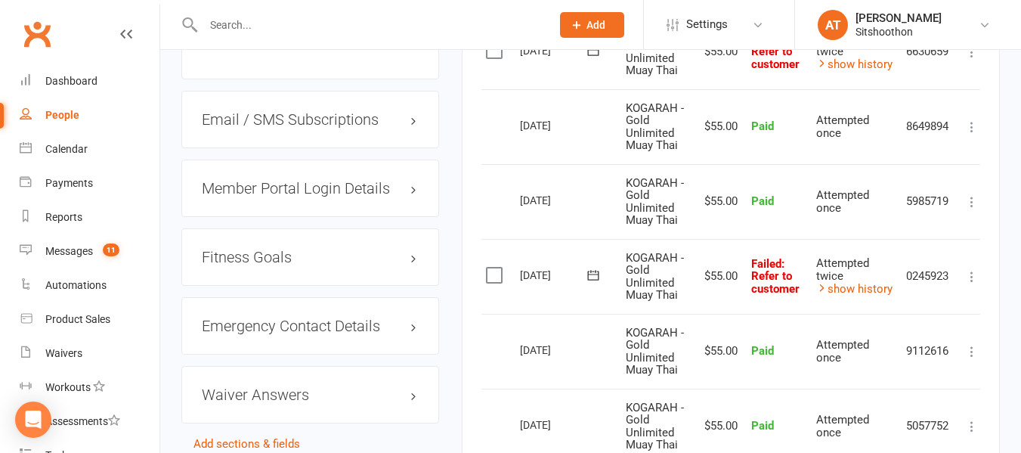
scroll to position [1233, 0]
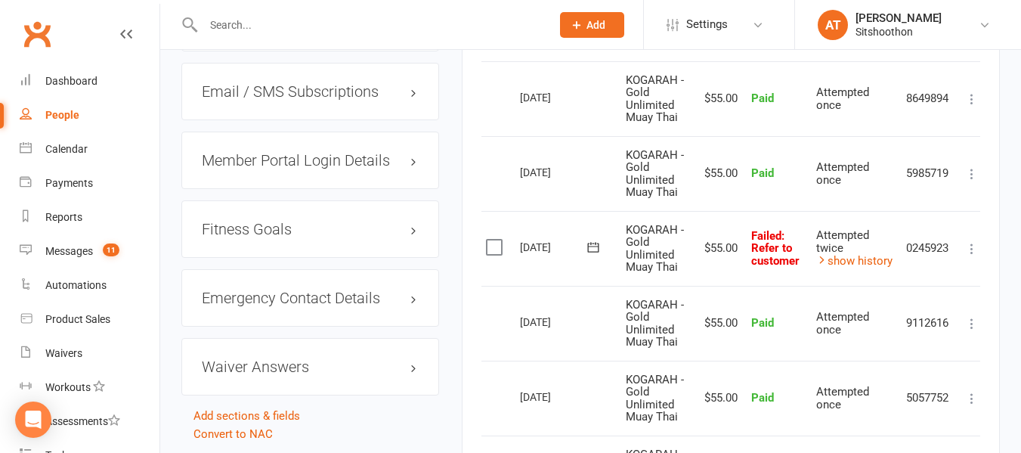
click at [501, 247] on label at bounding box center [496, 247] width 20 height 15
click at [496, 240] on input "checkbox" at bounding box center [491, 240] width 10 height 0
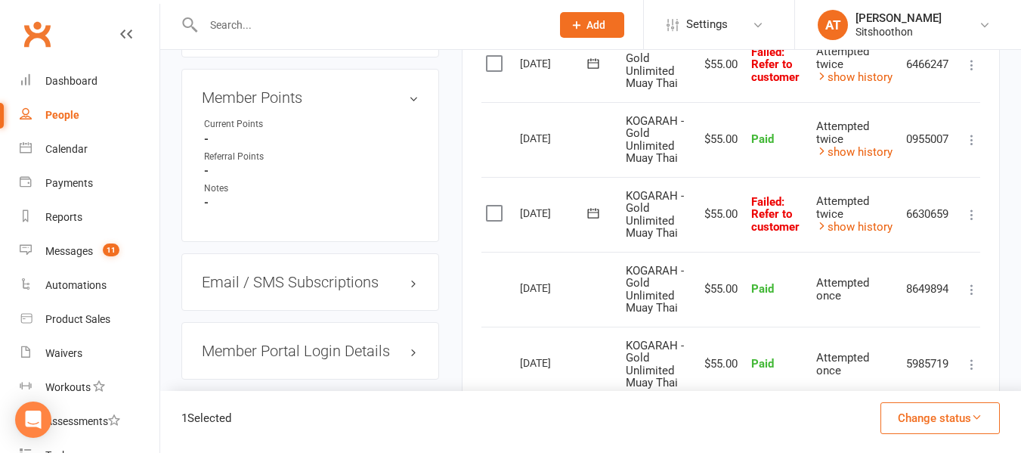
scroll to position [1042, 0]
click at [497, 203] on td "Select this" at bounding box center [496, 215] width 34 height 75
click at [494, 213] on label at bounding box center [496, 213] width 20 height 15
click at [494, 206] on input "checkbox" at bounding box center [491, 206] width 10 height 0
click at [497, 70] on label at bounding box center [496, 64] width 20 height 15
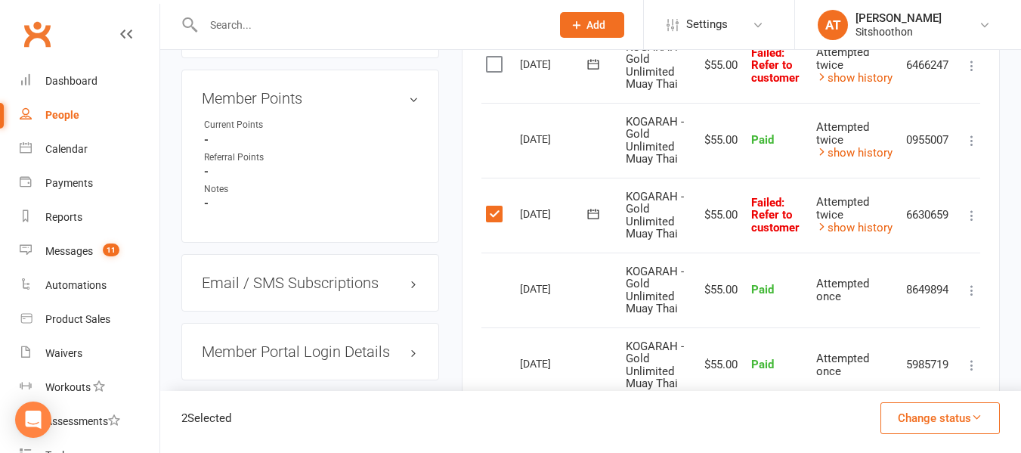
click at [496, 57] on input "checkbox" at bounding box center [491, 57] width 10 height 0
click at [898, 423] on button "Change status" at bounding box center [940, 418] width 119 height 32
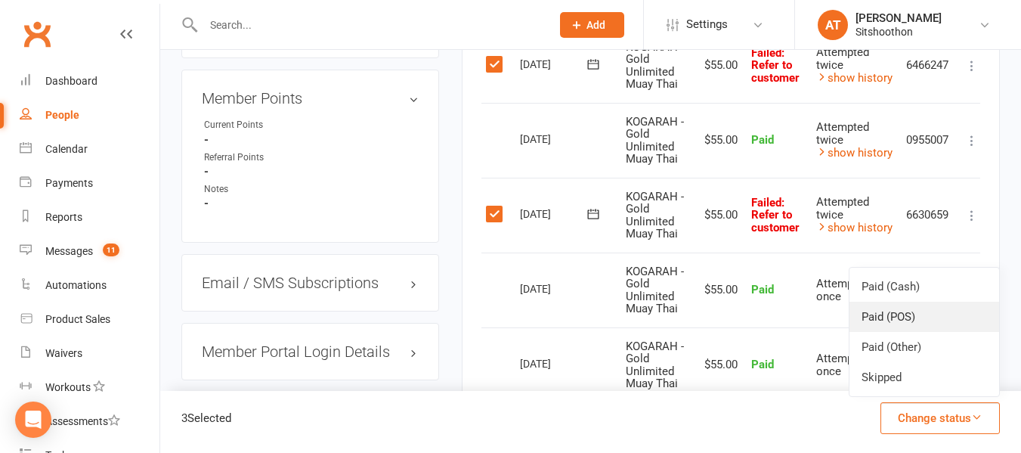
click at [902, 313] on link "Paid (POS)" at bounding box center [925, 317] width 150 height 30
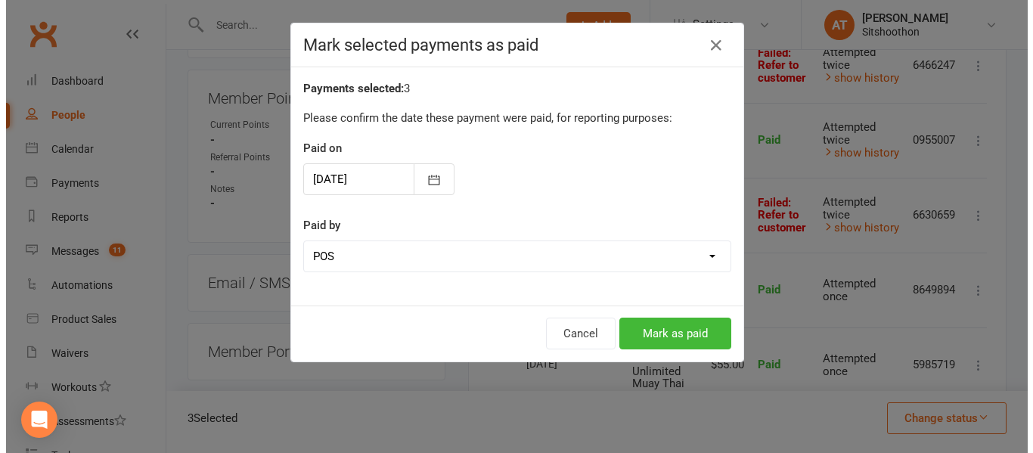
scroll to position [1025, 0]
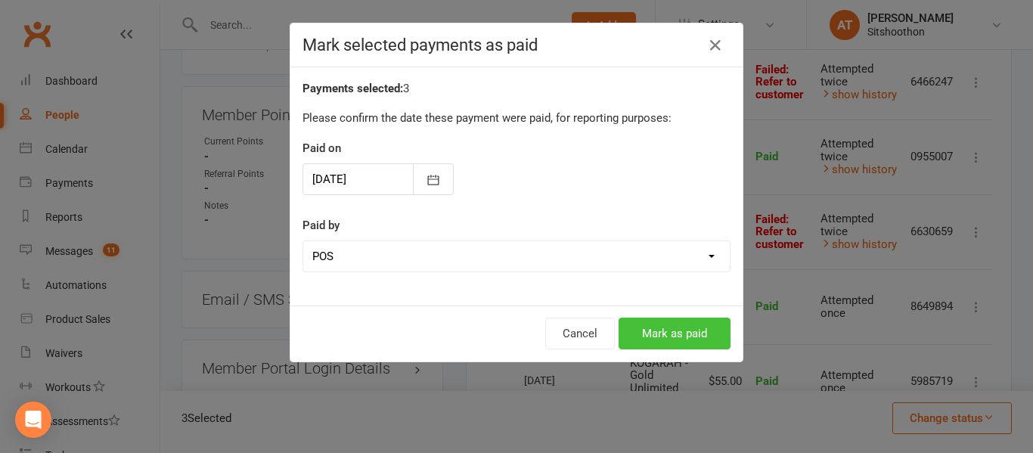
click at [701, 345] on button "Mark as paid" at bounding box center [674, 334] width 112 height 32
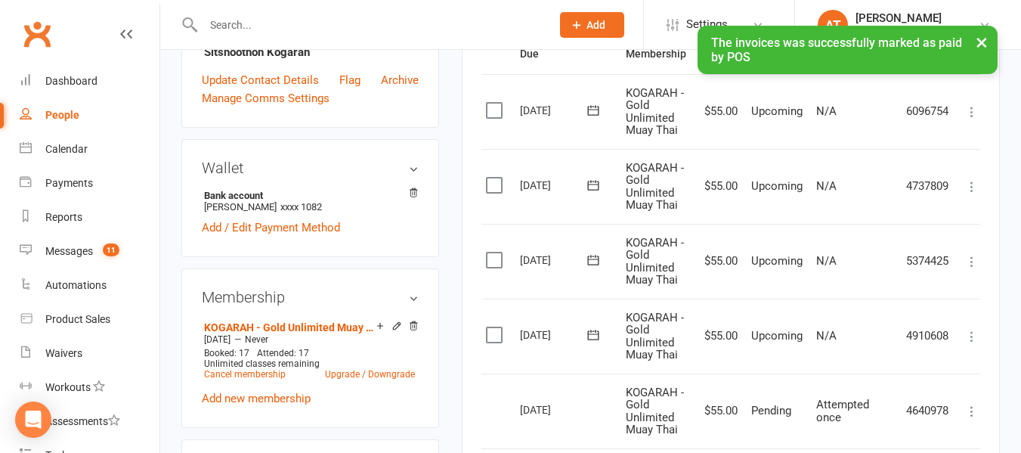
scroll to position [396, 0]
